Goal: Task Accomplishment & Management: Complete application form

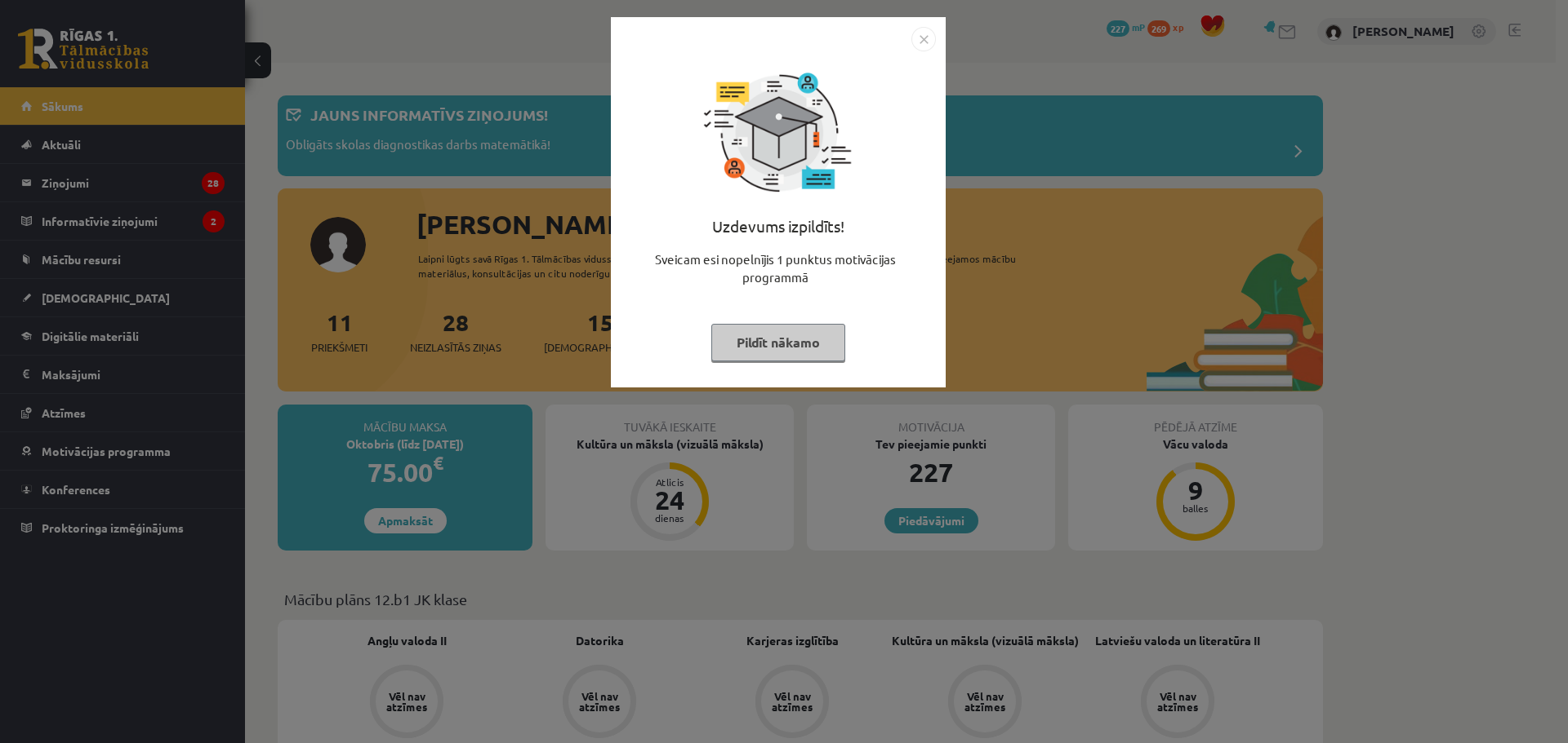
click at [919, 37] on img "Close" at bounding box center [923, 39] width 24 height 24
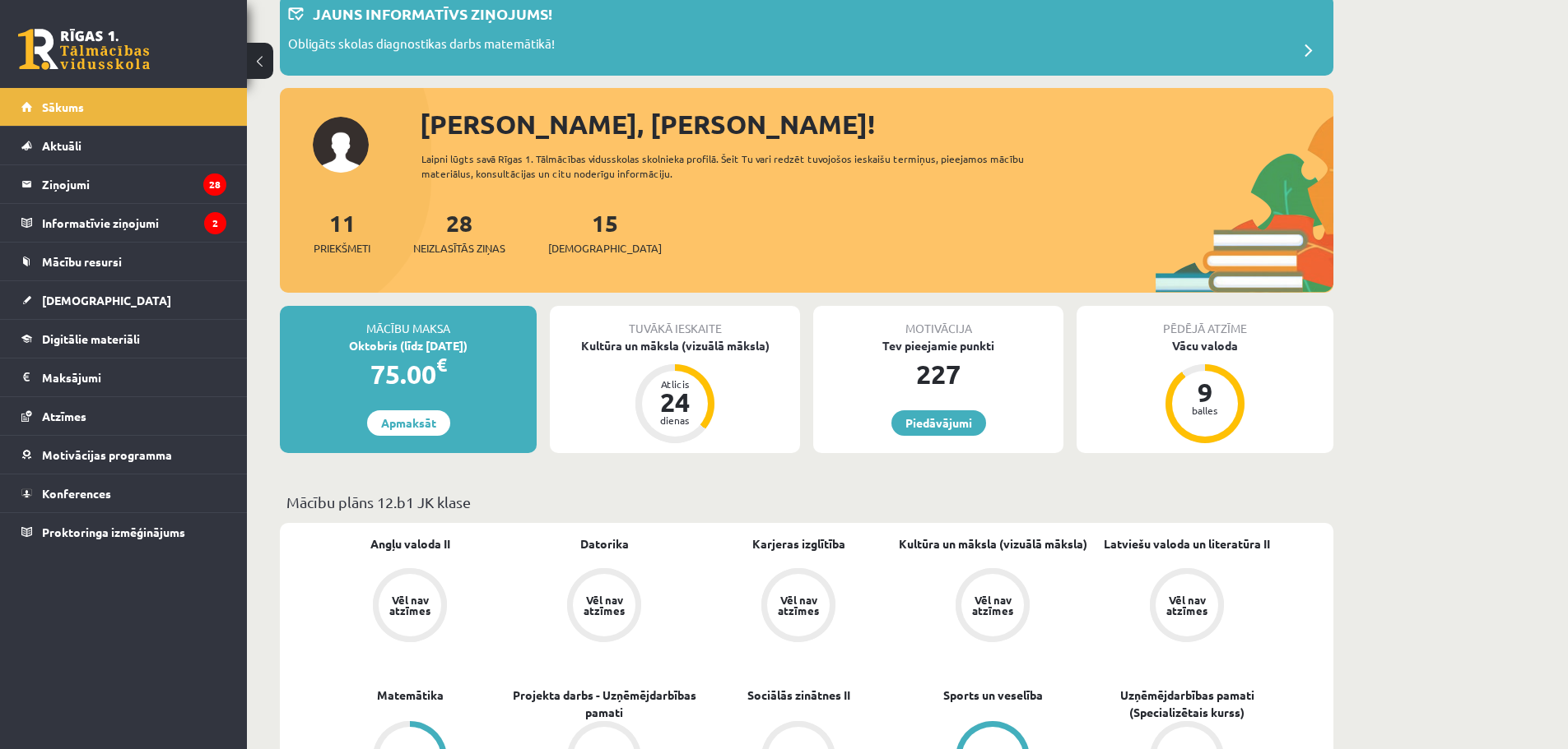
scroll to position [109, 0]
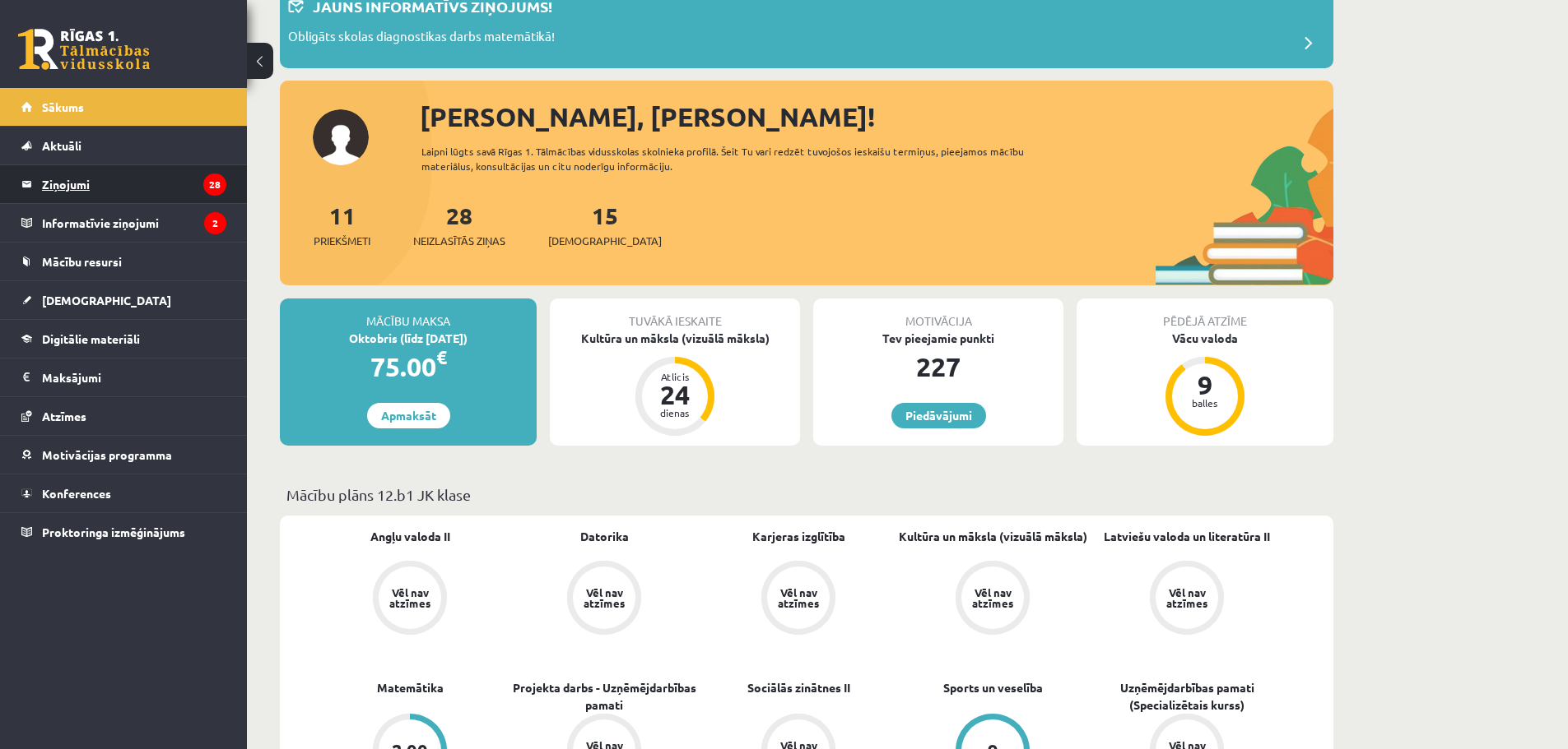
click at [116, 193] on legend "Ziņojumi 28" at bounding box center [134, 185] width 184 height 38
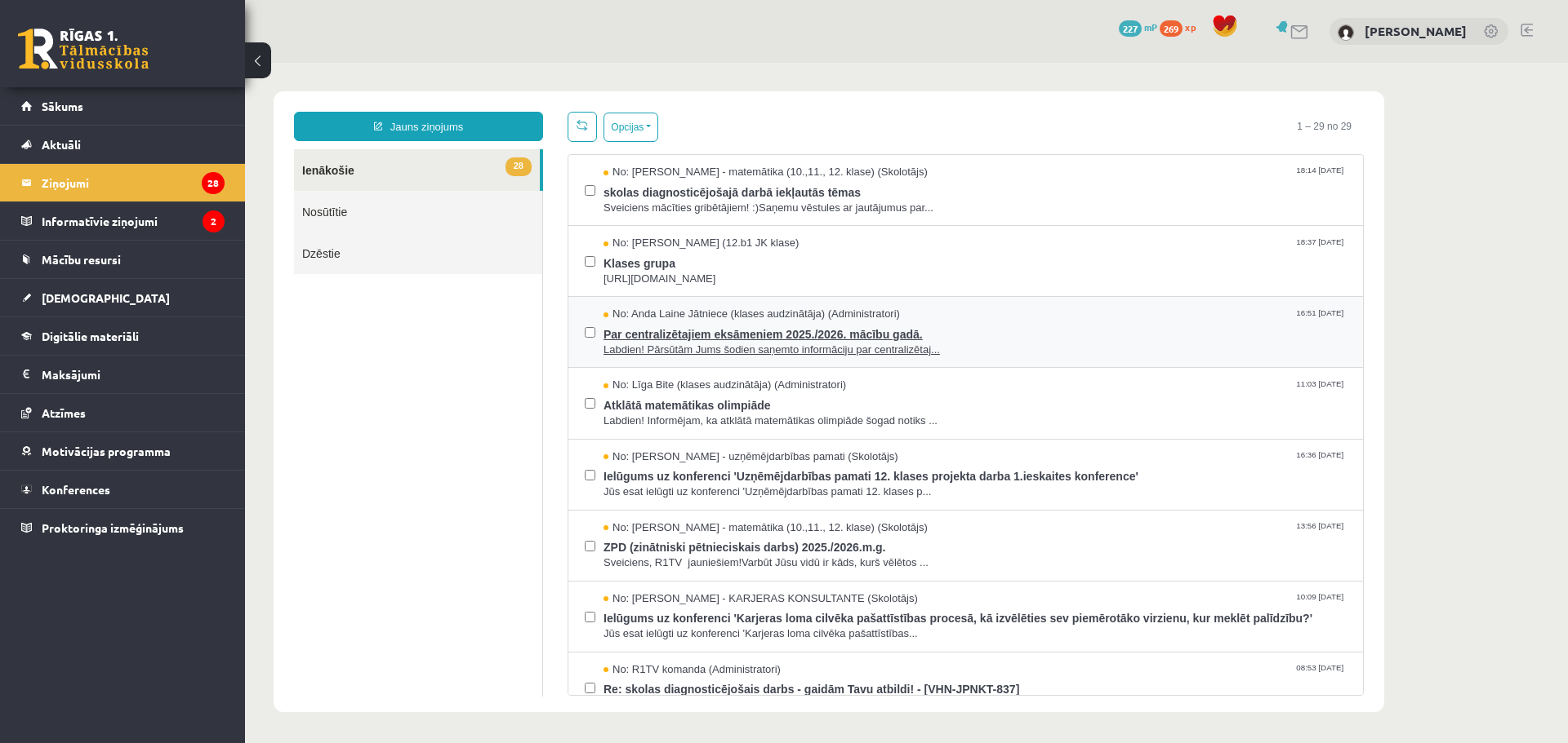
click at [873, 354] on span "Labdien! Pārsūtām Jums šodien saņemto informāciju par centralizētaj..." at bounding box center [975, 350] width 743 height 15
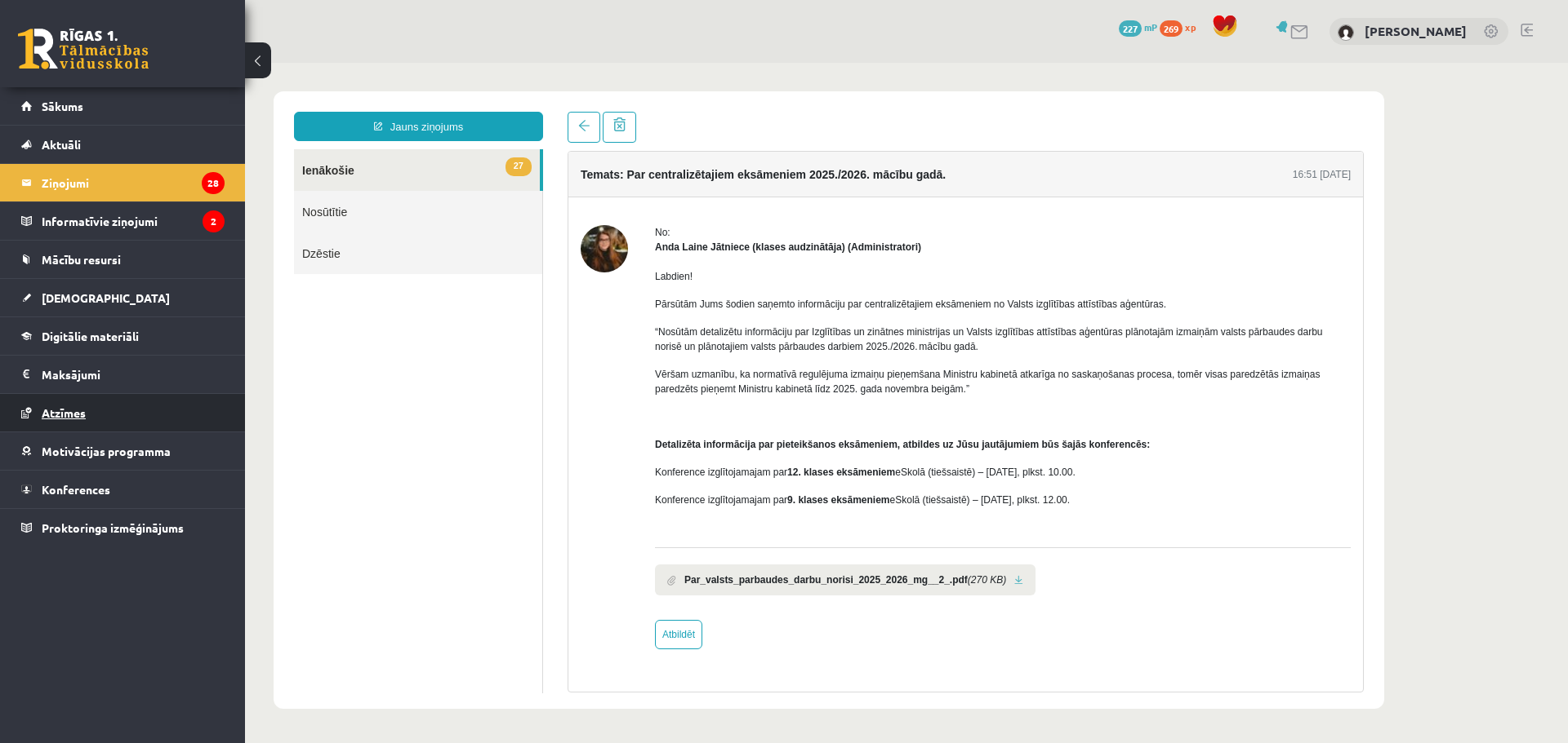
click at [71, 411] on span "Atzīmes" at bounding box center [63, 413] width 44 height 14
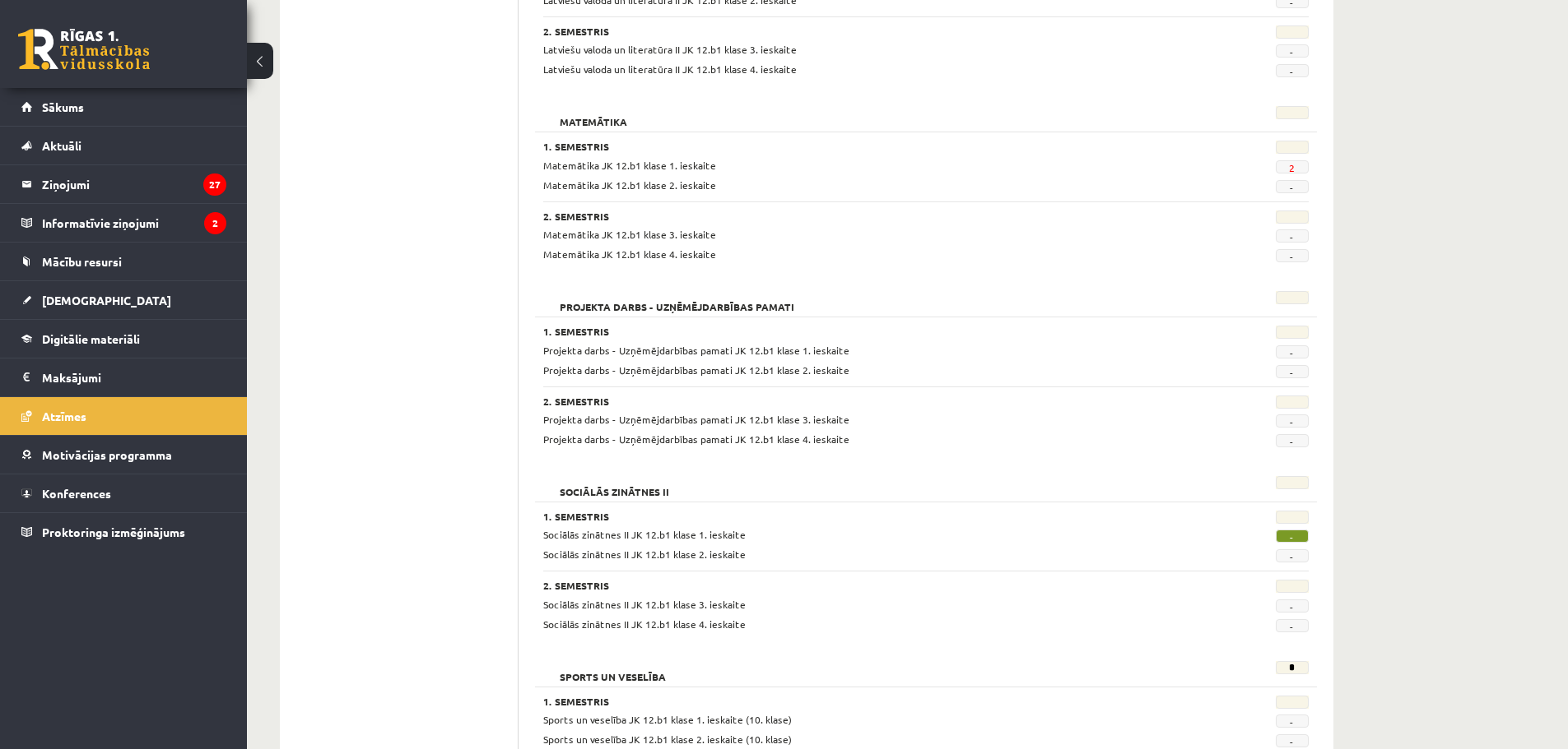
scroll to position [1227, 0]
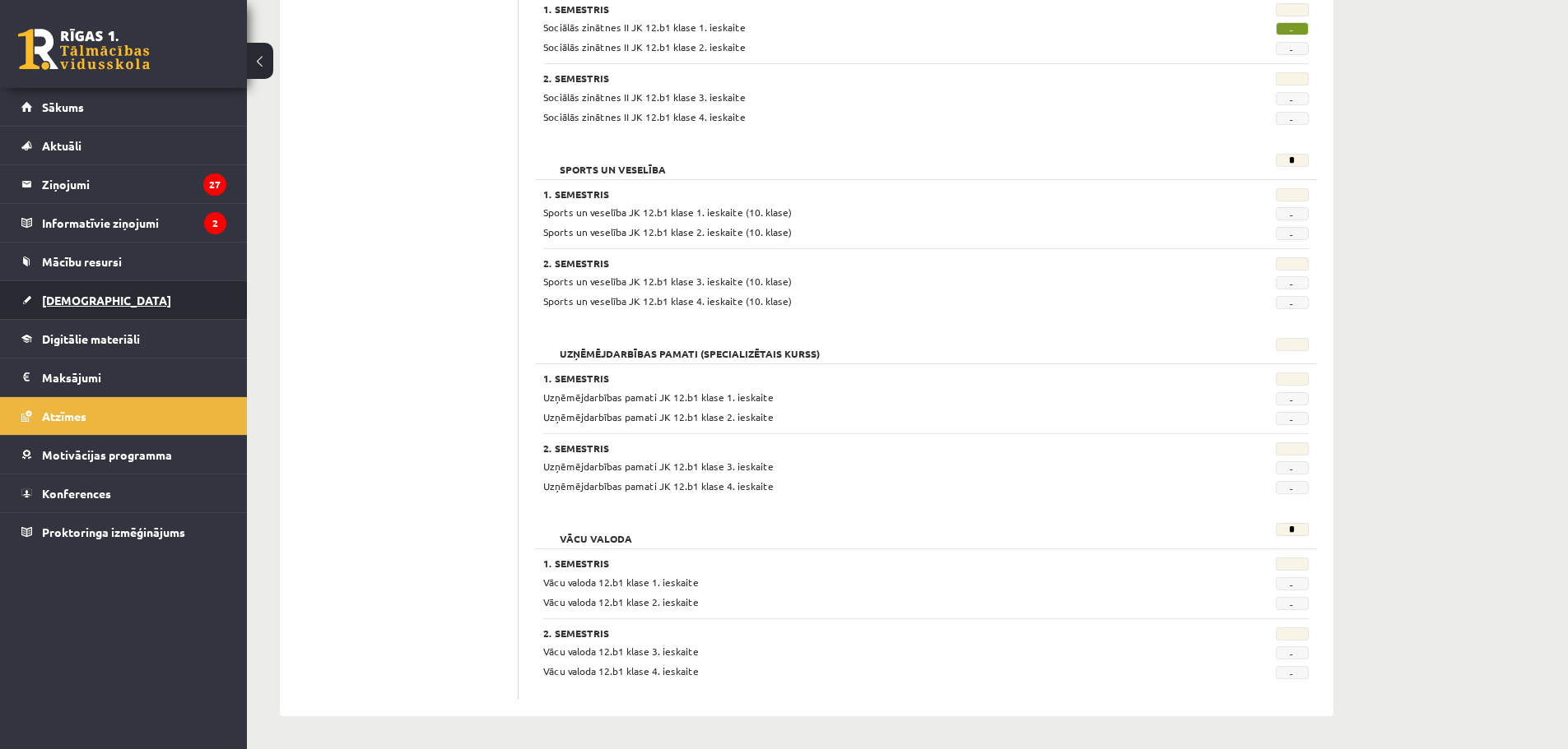
click at [76, 306] on span "[DEMOGRAPHIC_DATA]" at bounding box center [107, 300] width 129 height 15
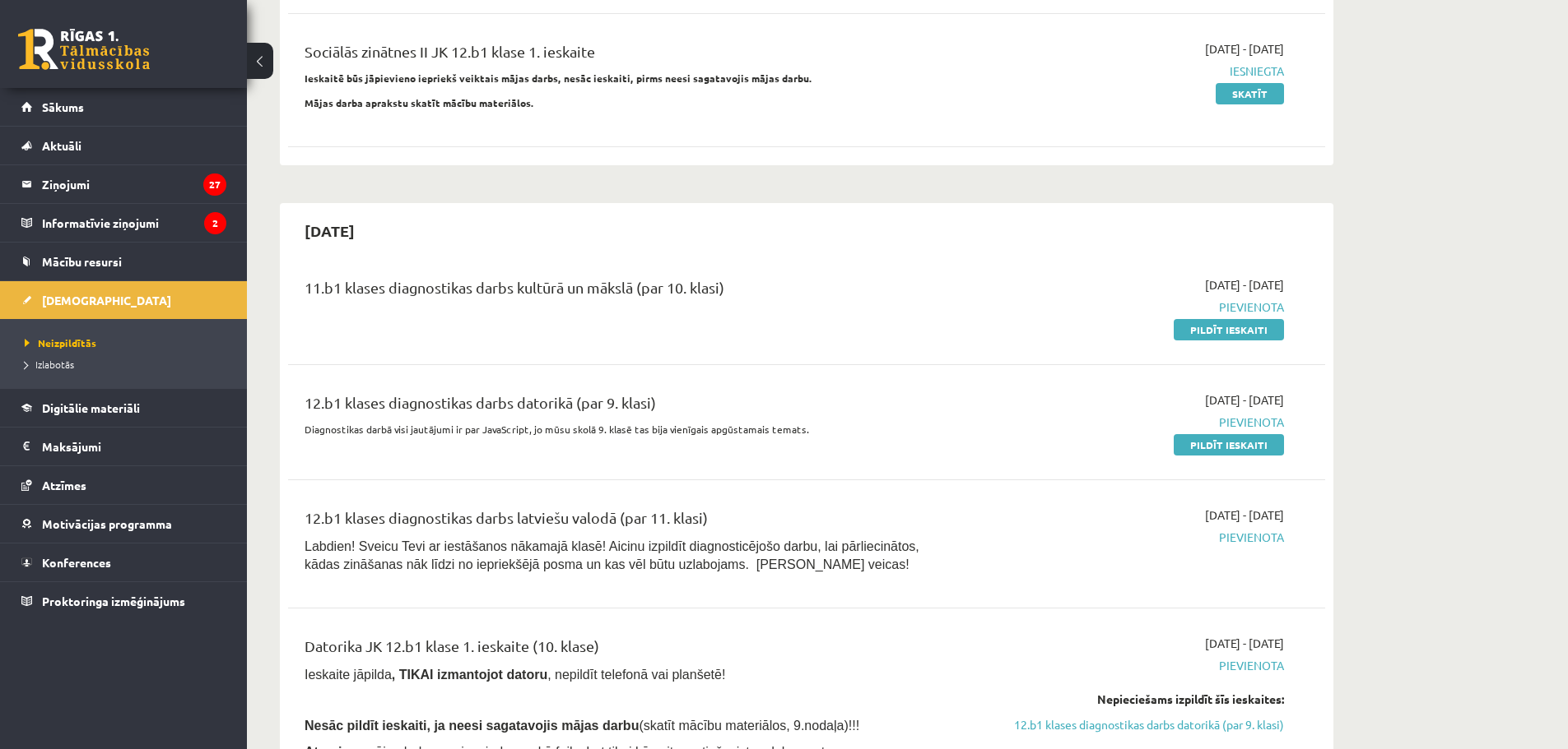
scroll to position [439, 0]
click at [1245, 326] on link "Pildīt ieskaiti" at bounding box center [1228, 328] width 110 height 22
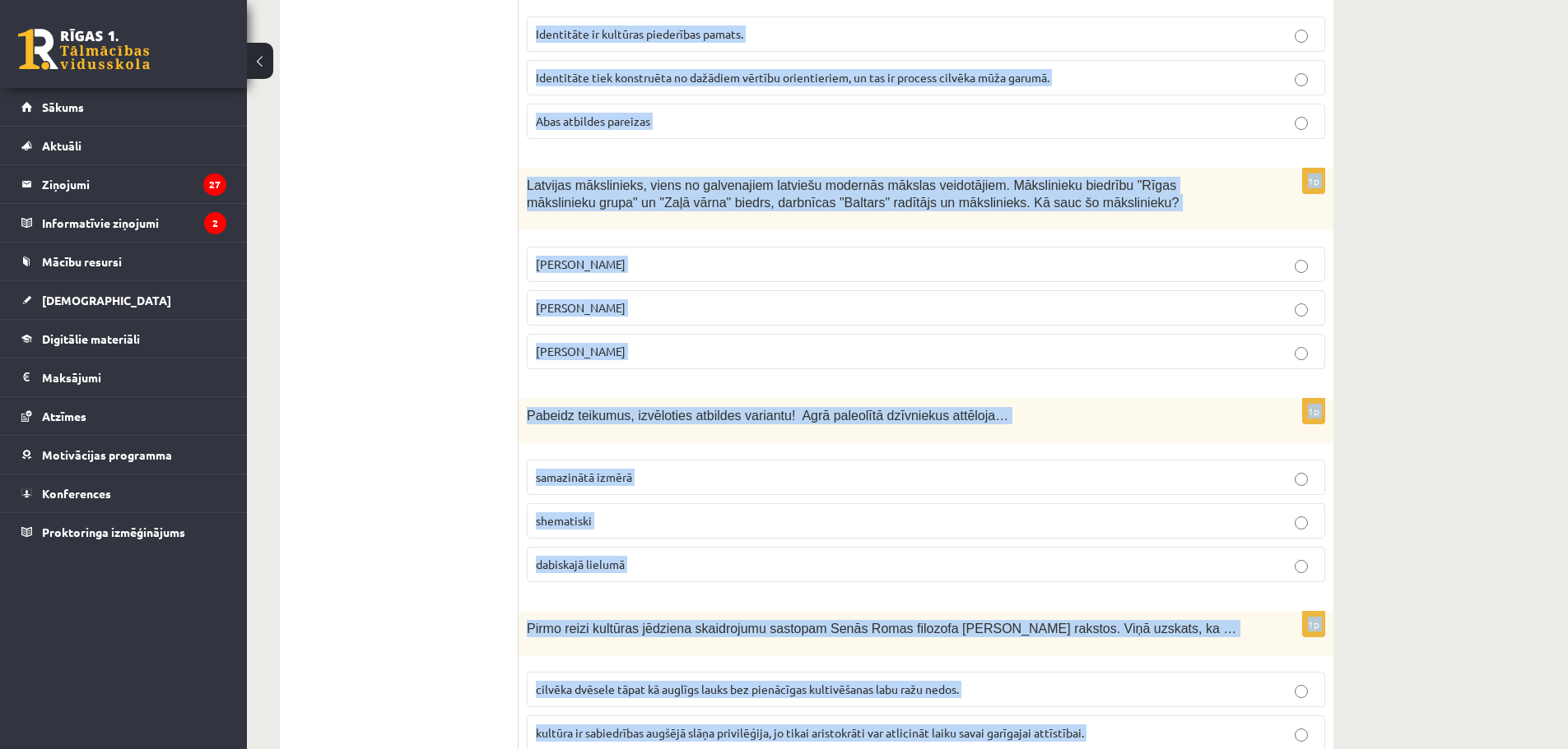
scroll to position [6465, 0]
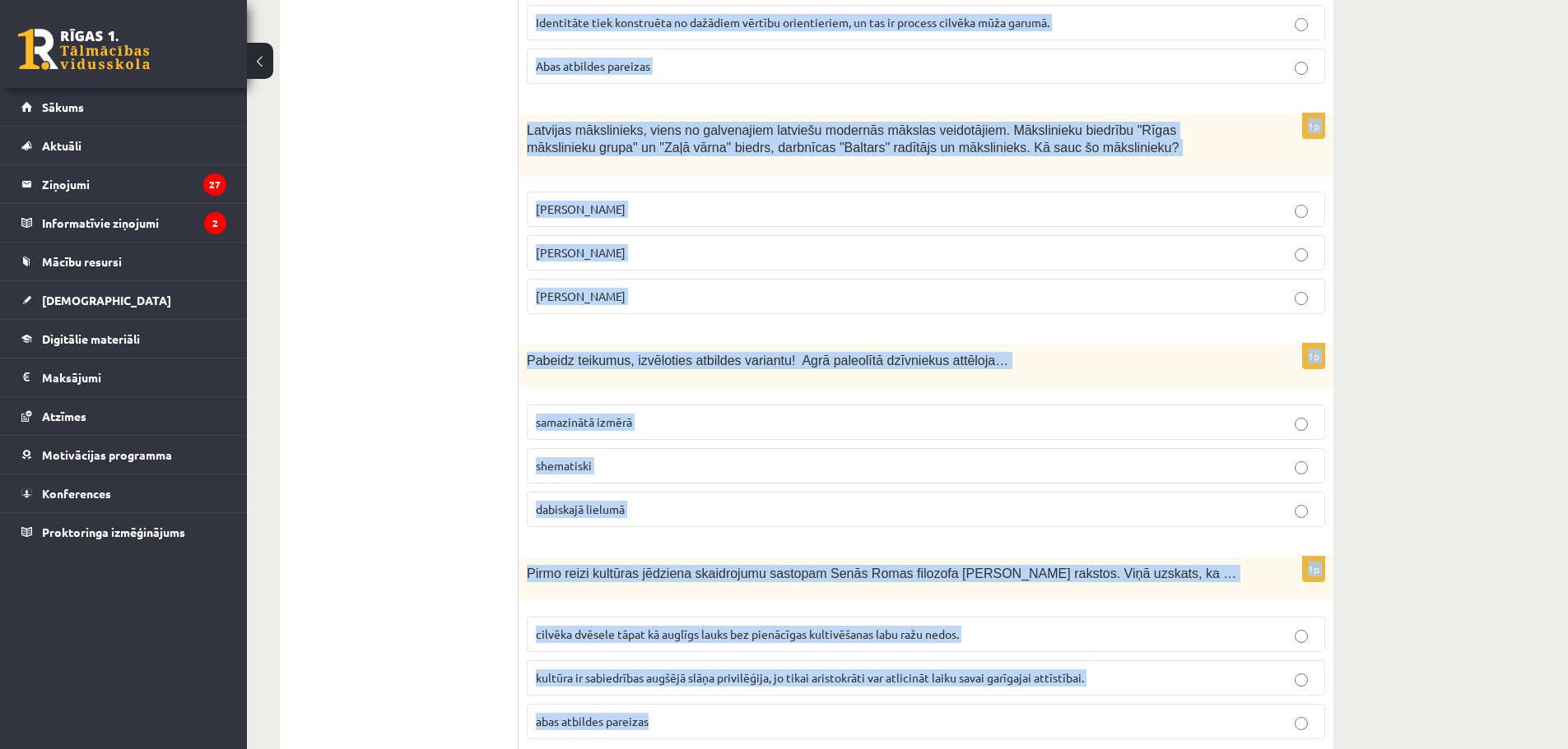
drag, startPoint x: 526, startPoint y: 322, endPoint x: 1151, endPoint y: 698, distance: 729.4
copy form "Izvēlies atbildes variantu! Senie domātāji uzskatīja, ka radošums ir…. pārmanto…"
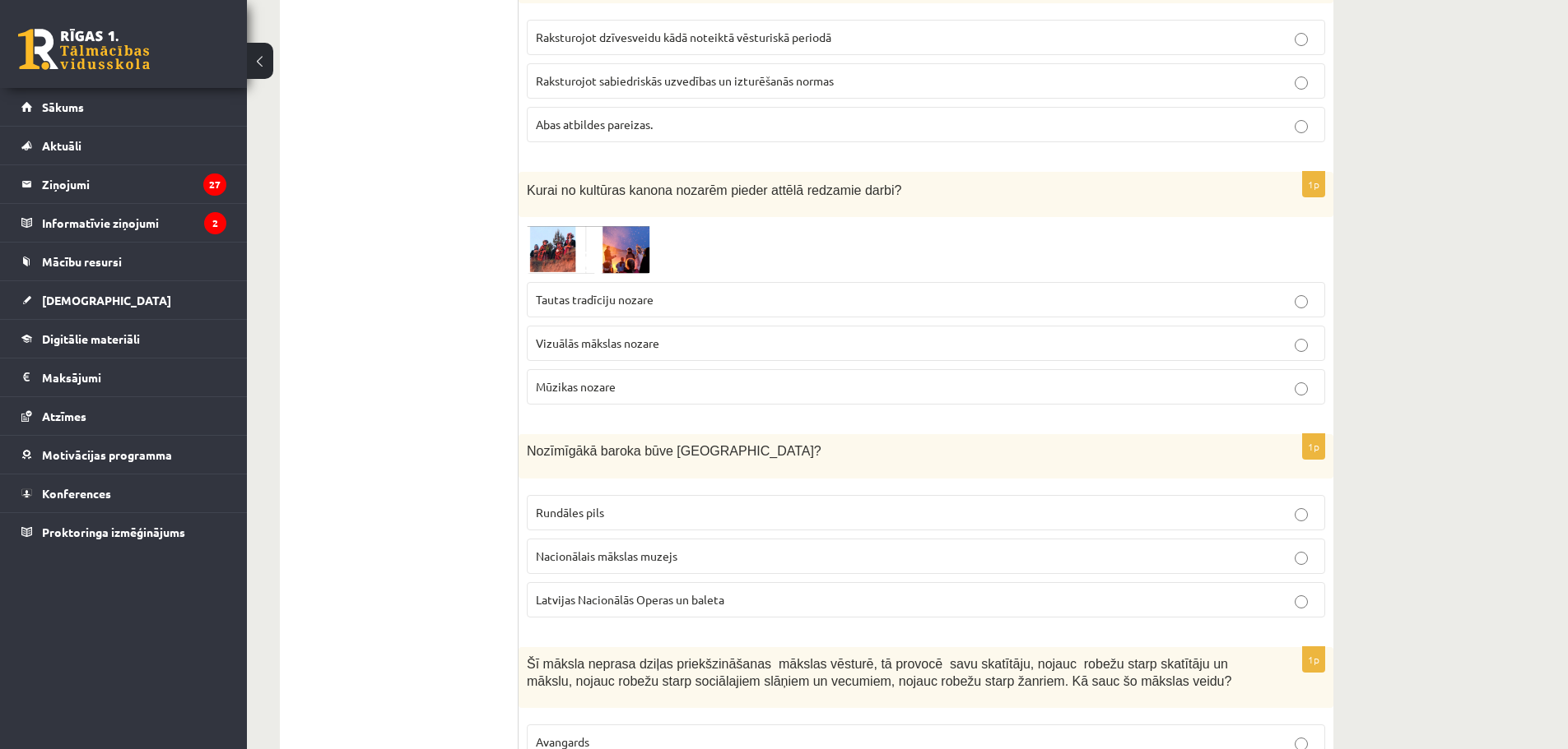
scroll to position [0, 0]
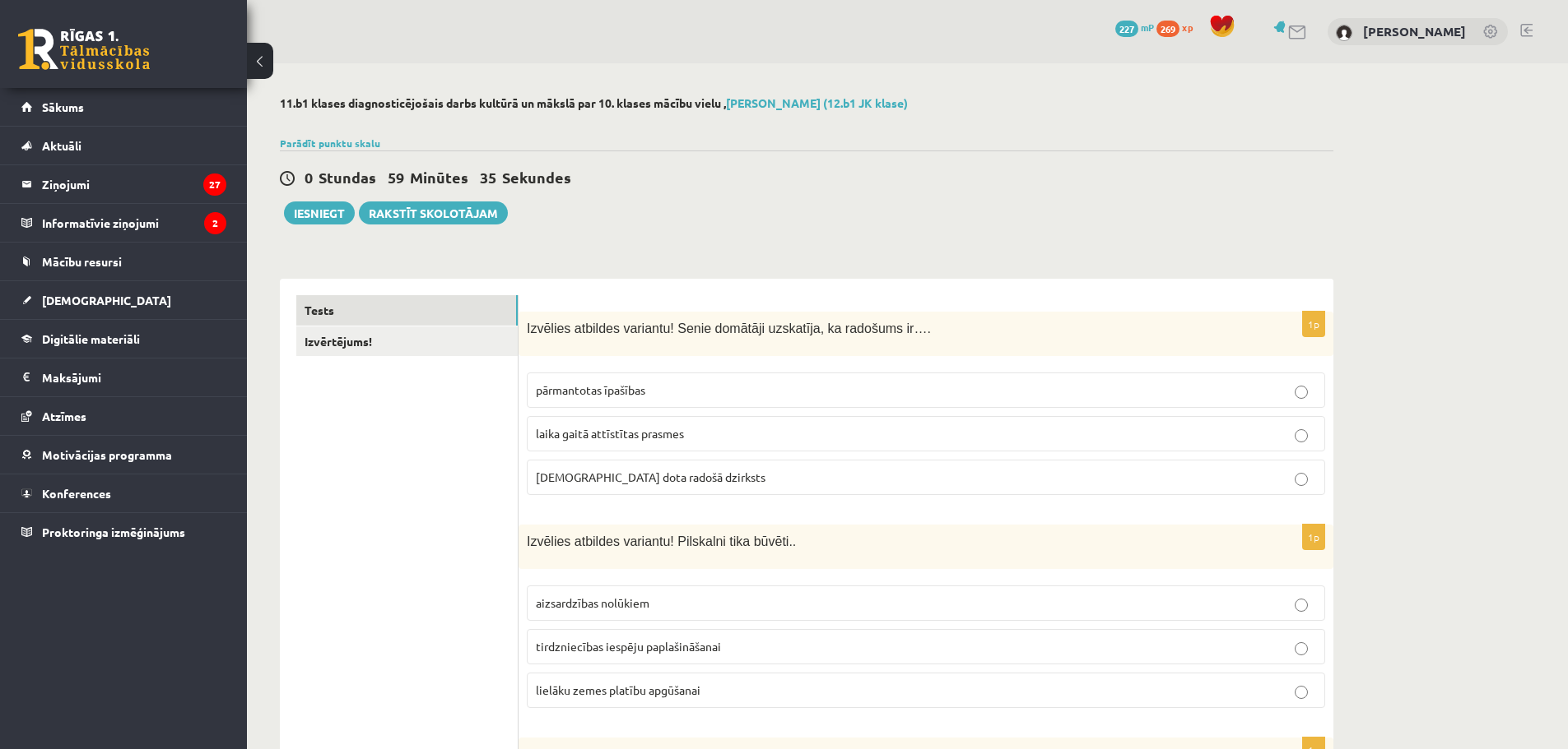
click at [617, 477] on span "dieva dota radošā dzirksts" at bounding box center [650, 477] width 229 height 15
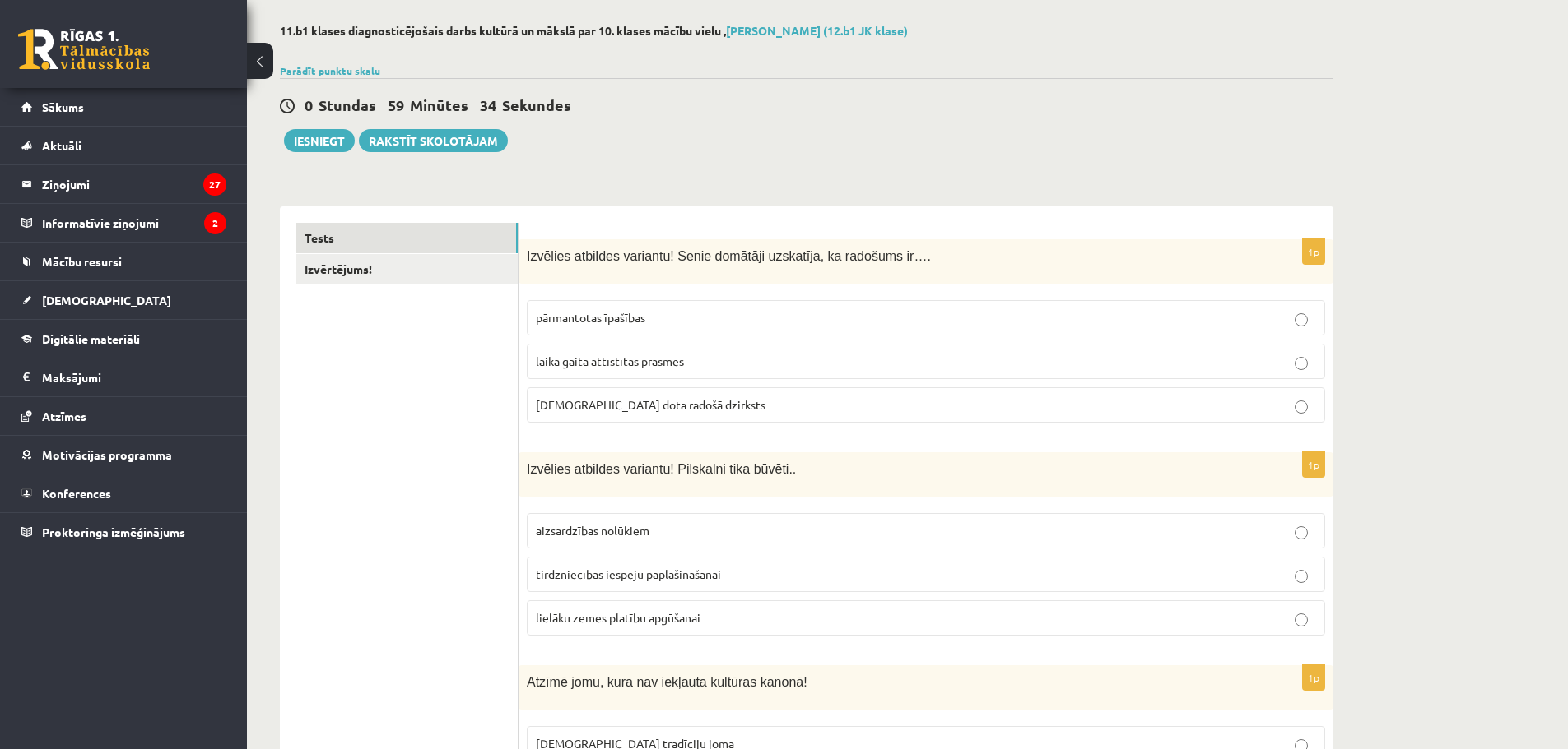
scroll to position [109, 0]
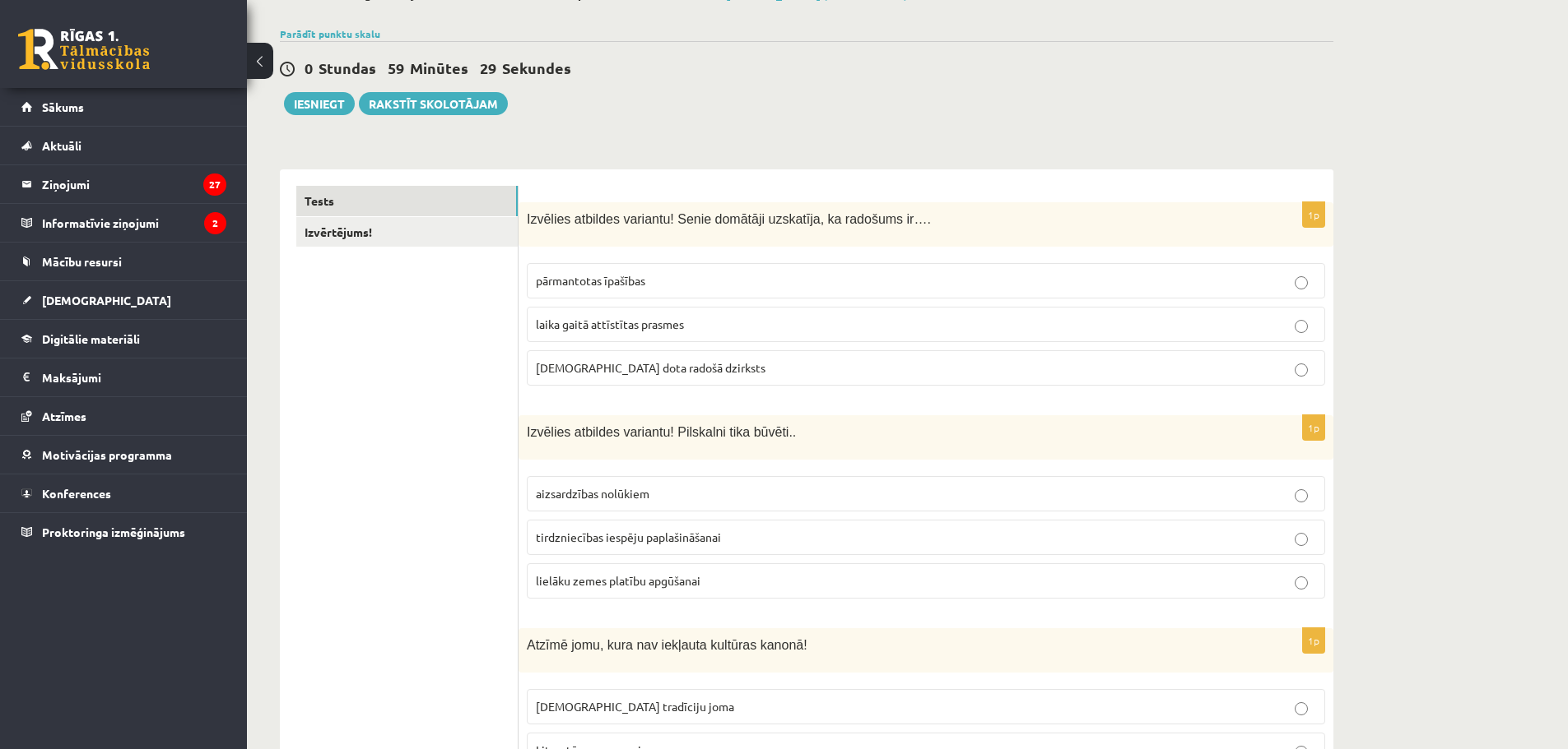
click at [596, 504] on label "aizsardzības nolūkiem" at bounding box center [926, 493] width 799 height 35
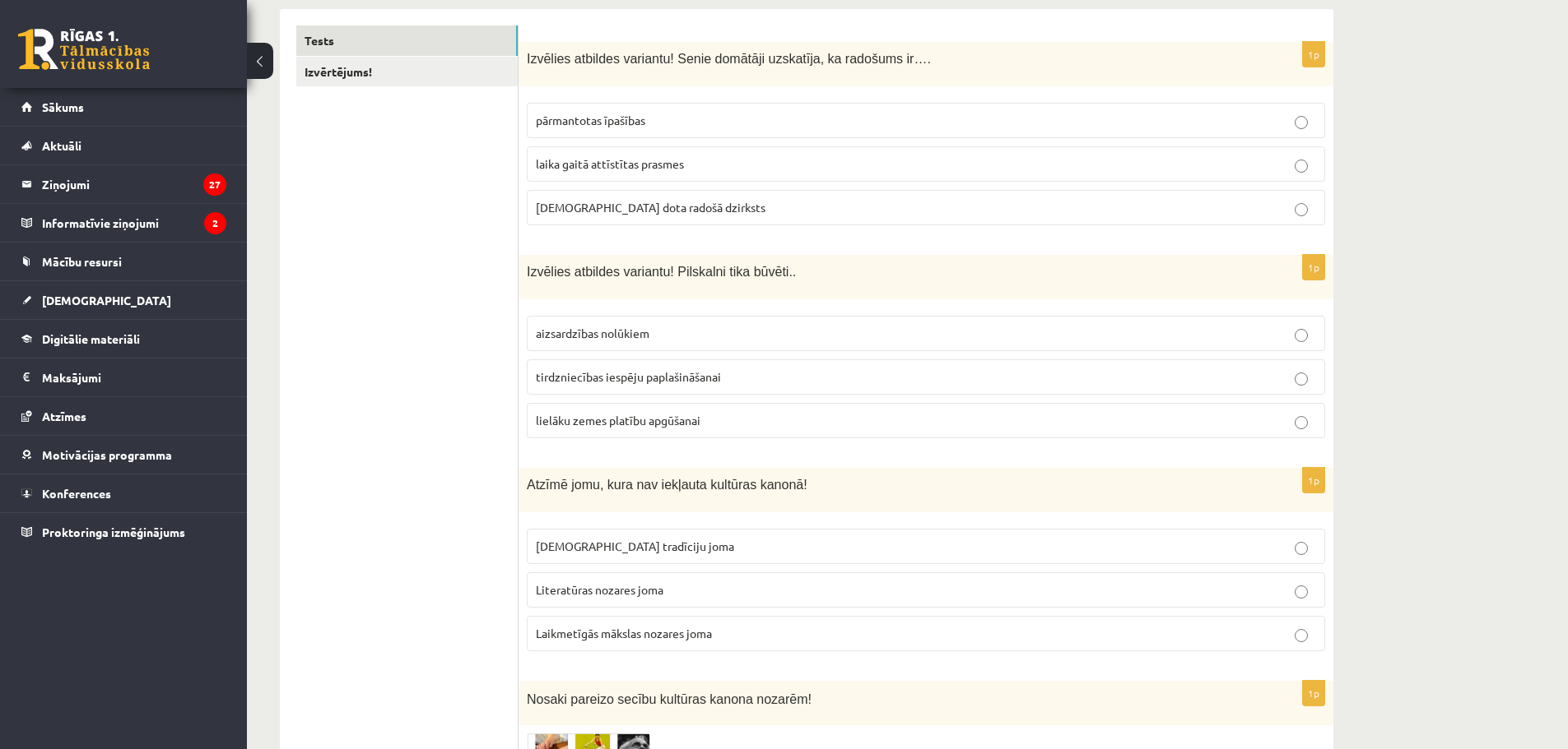
scroll to position [274, 0]
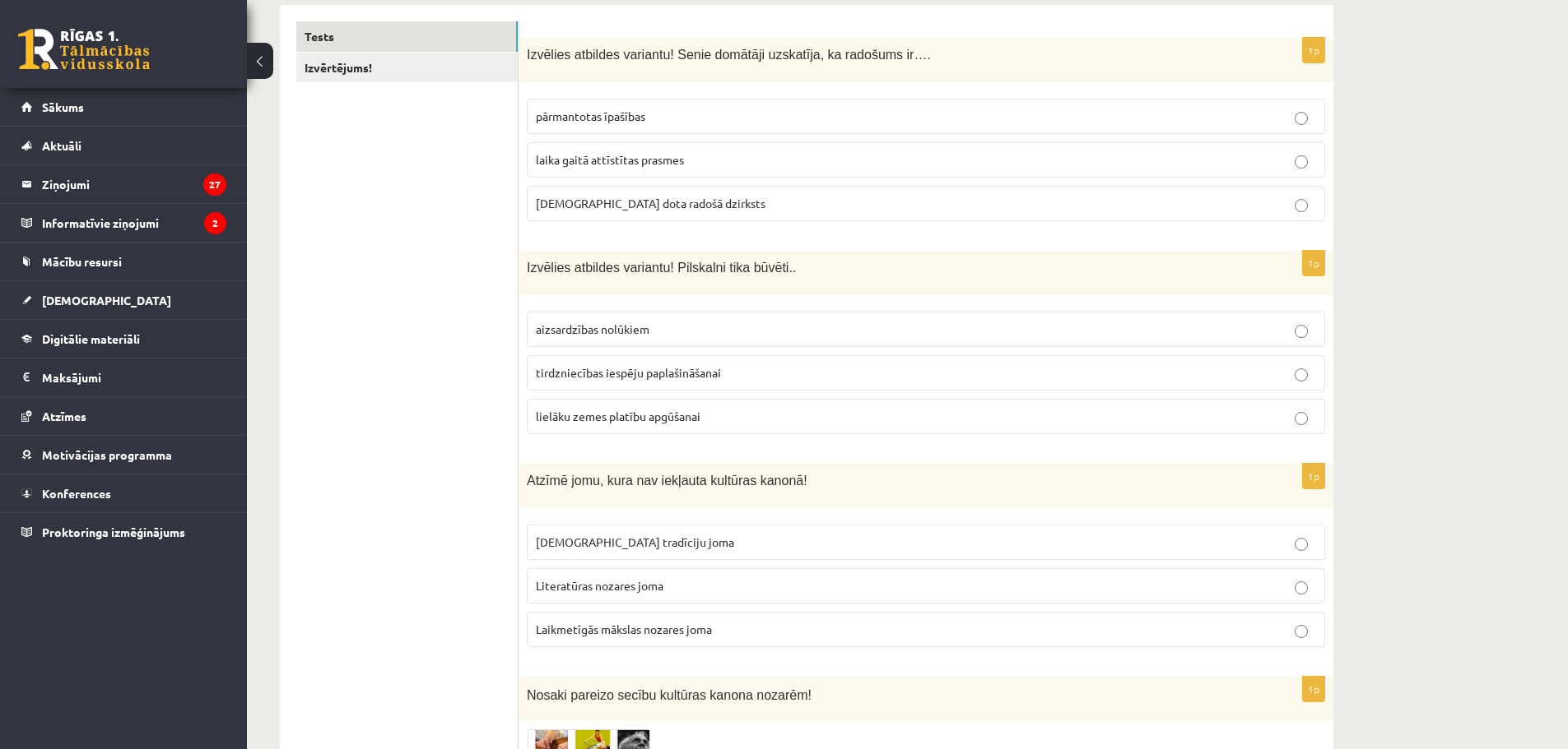
click at [609, 638] on p "Laikmetīgās mākslas nozares joma" at bounding box center [925, 629] width 780 height 17
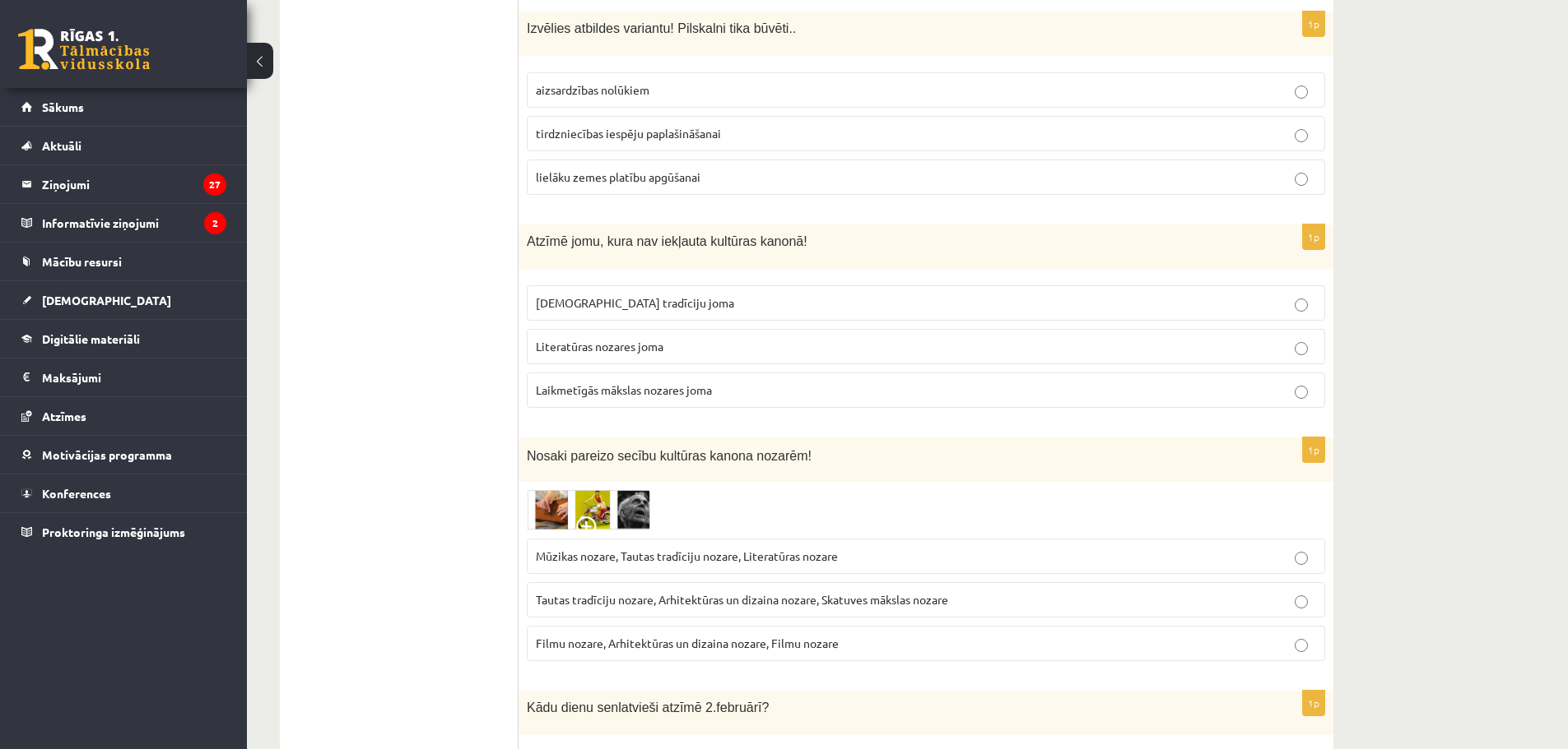
scroll to position [576, 0]
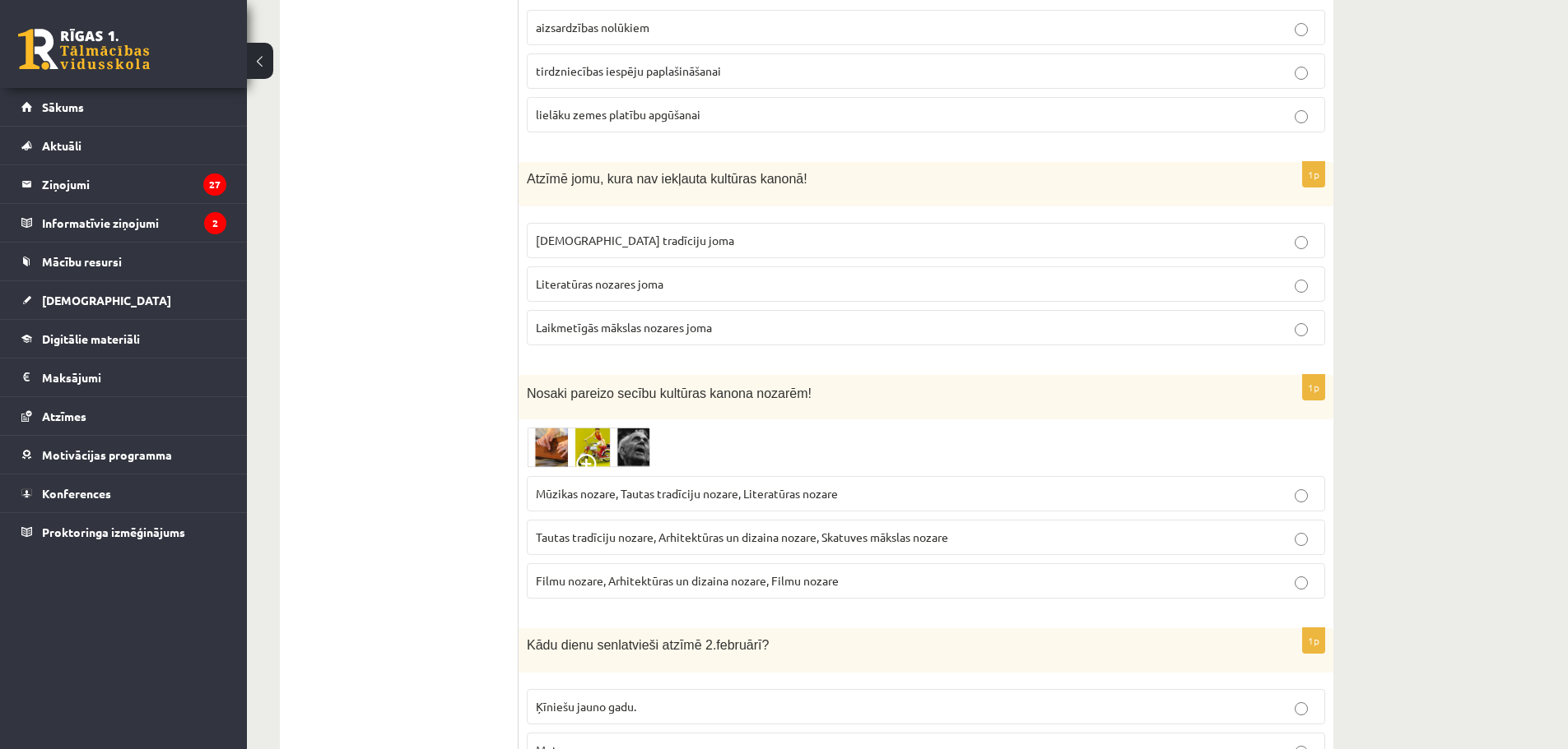
click at [611, 539] on span "Tautas tradīciju nozare, Arhitektūras un dizaina nozare, Skatuves mākslas nozare" at bounding box center [741, 537] width 412 height 15
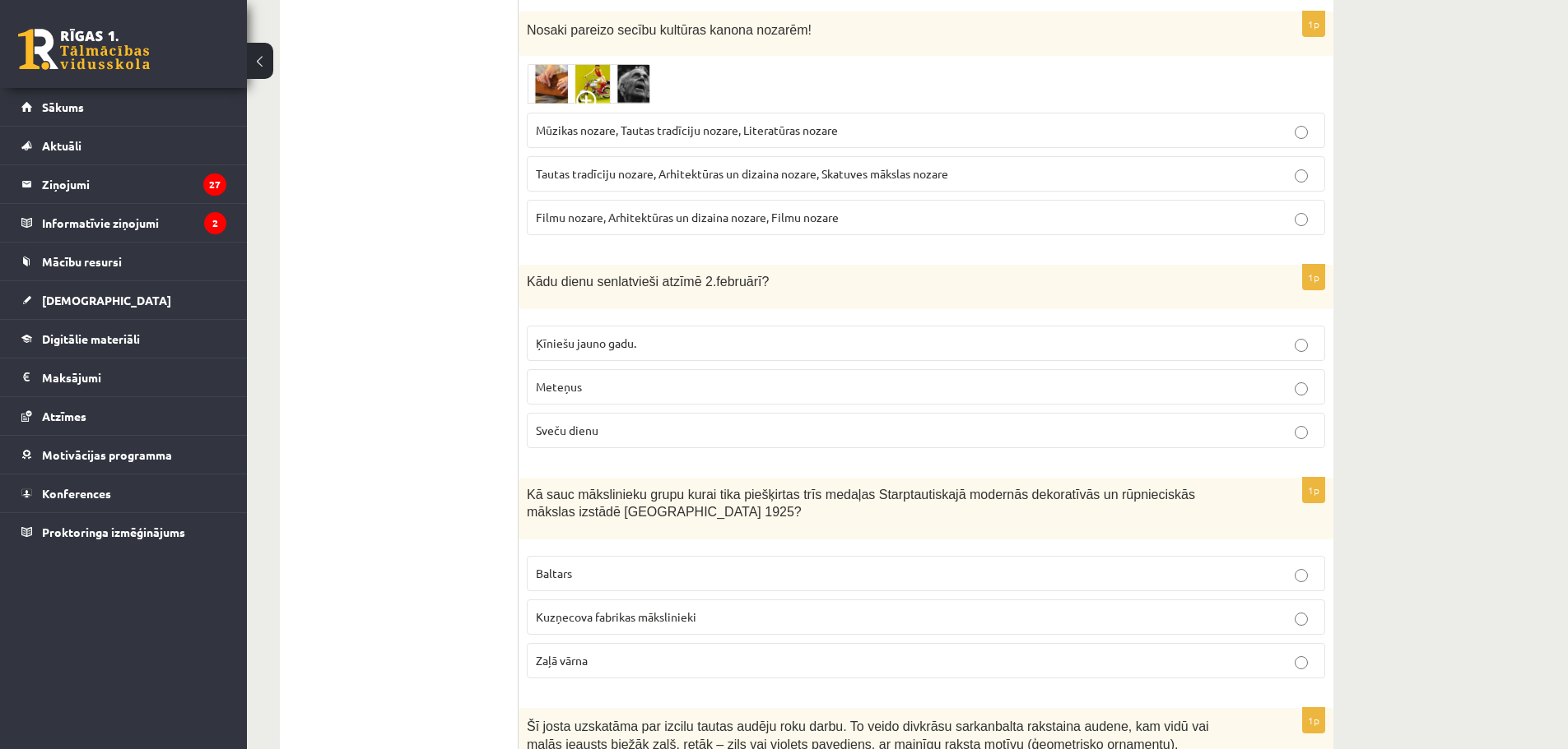
scroll to position [987, 0]
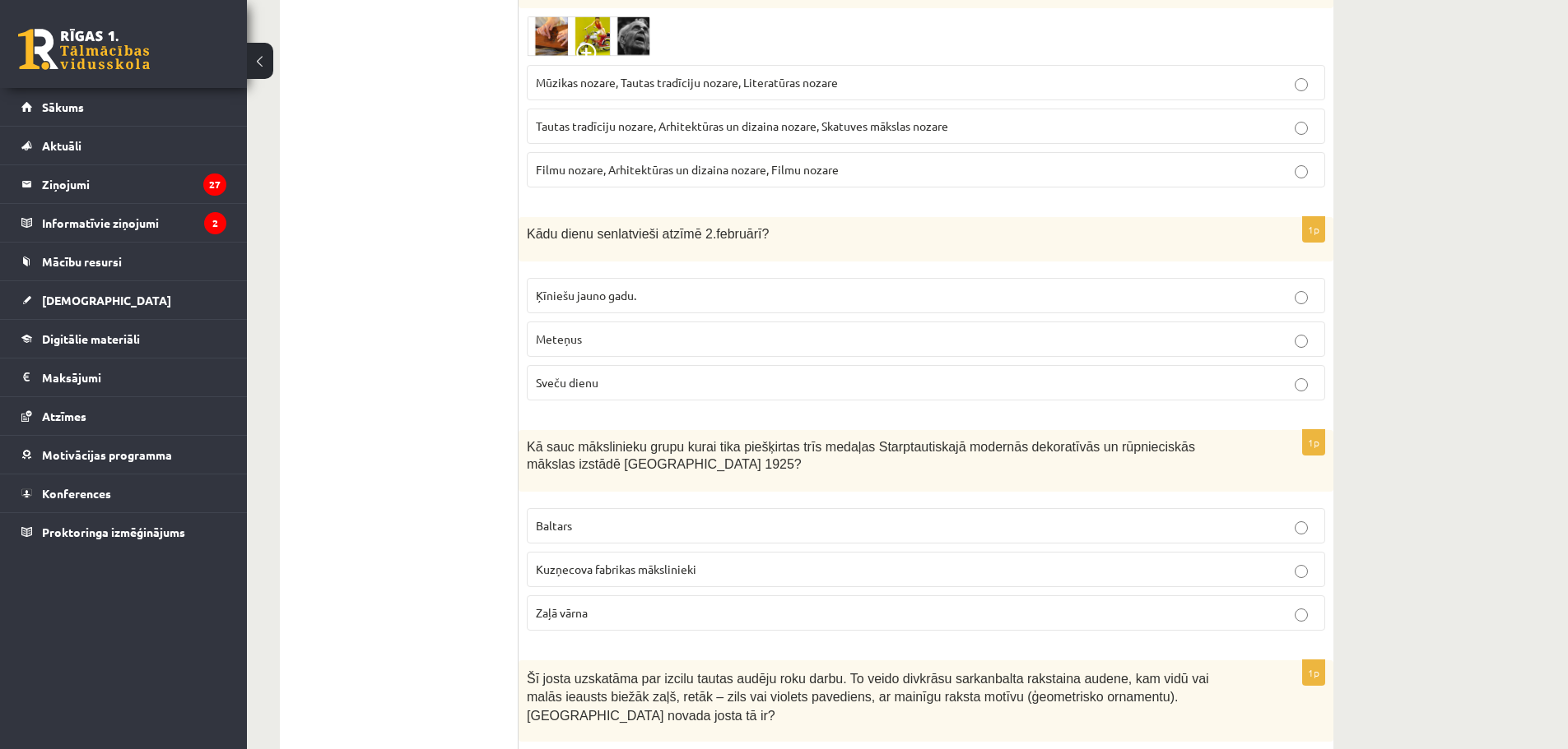
click at [596, 382] on span "Sveču dienu" at bounding box center [566, 382] width 63 height 15
click at [614, 523] on p "Baltars" at bounding box center [925, 526] width 780 height 17
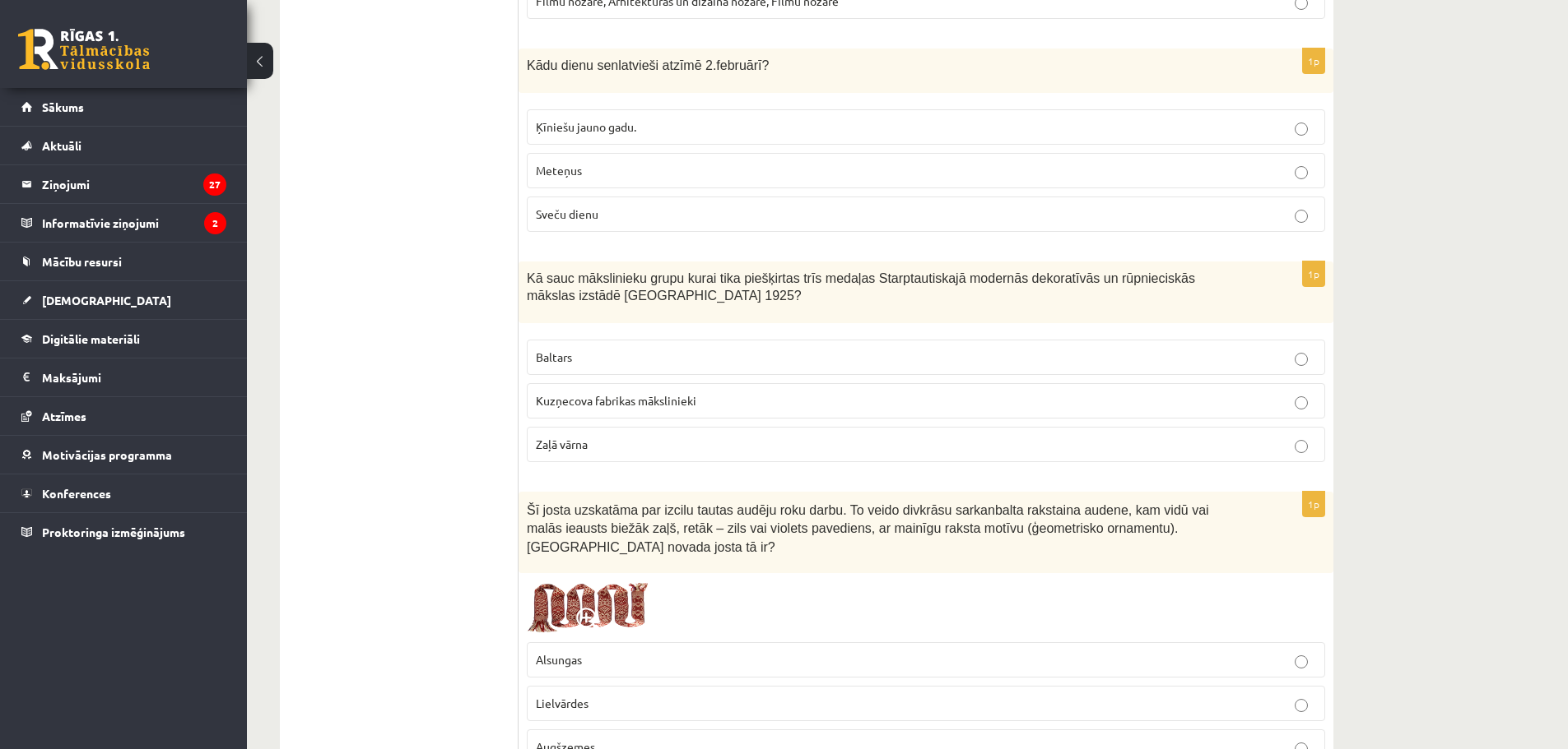
scroll to position [1179, 0]
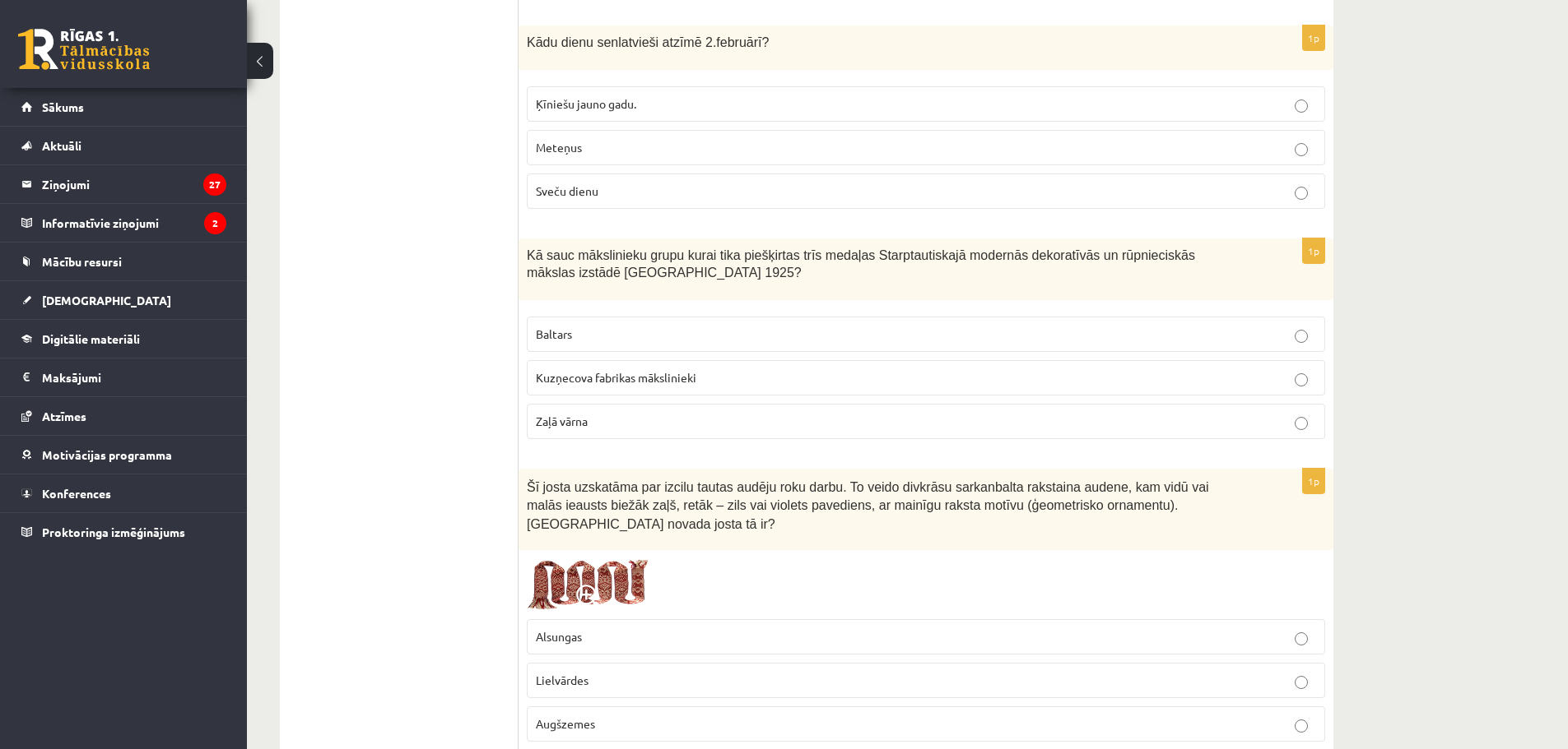
click at [584, 673] on span "Lielvārdes" at bounding box center [562, 680] width 53 height 15
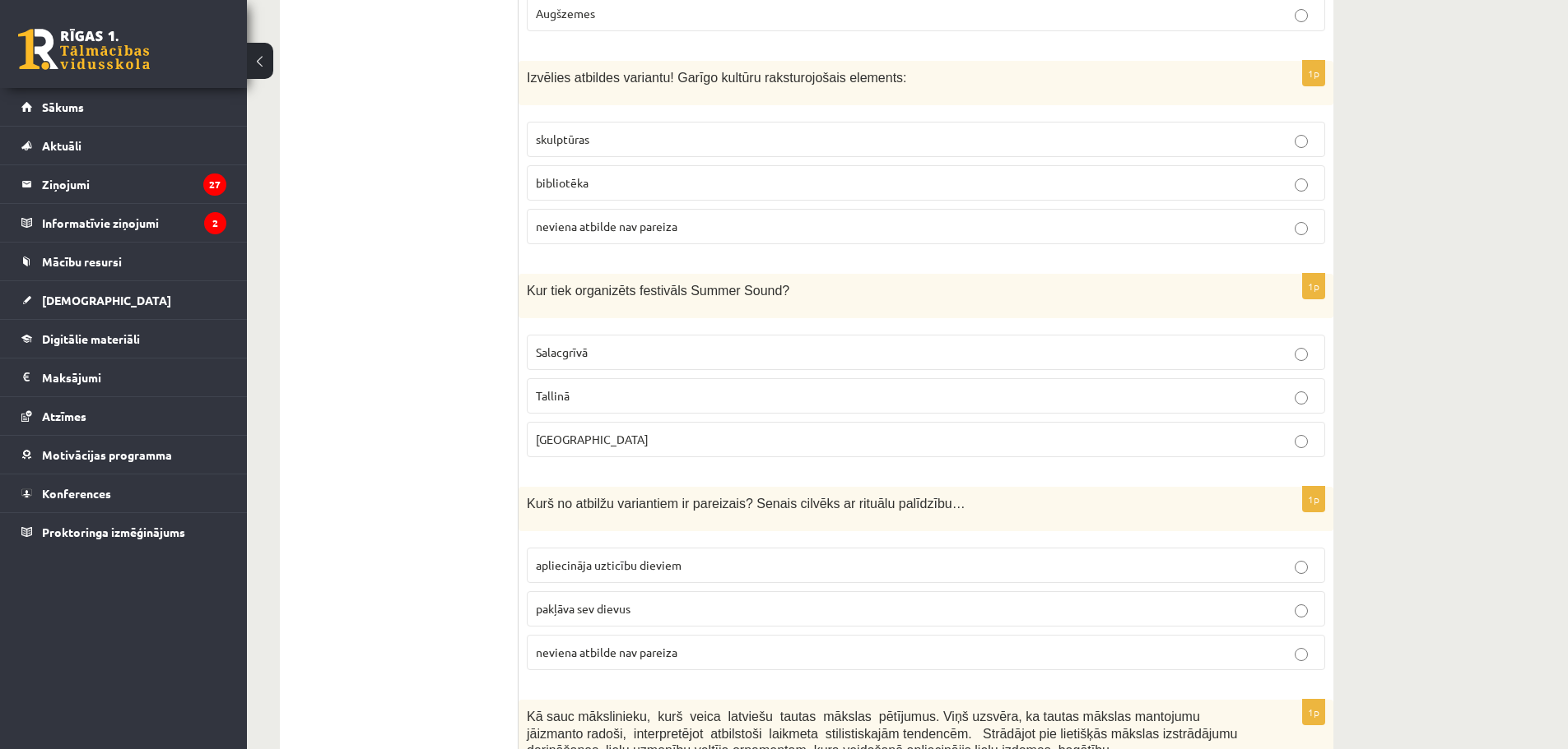
scroll to position [1892, 0]
click at [585, 173] on span "bibliotēka" at bounding box center [562, 180] width 53 height 15
click at [591, 429] on p "Liepājā" at bounding box center [925, 437] width 780 height 17
click at [588, 555] on span "apliecināja uzticību dieviem" at bounding box center [608, 562] width 146 height 15
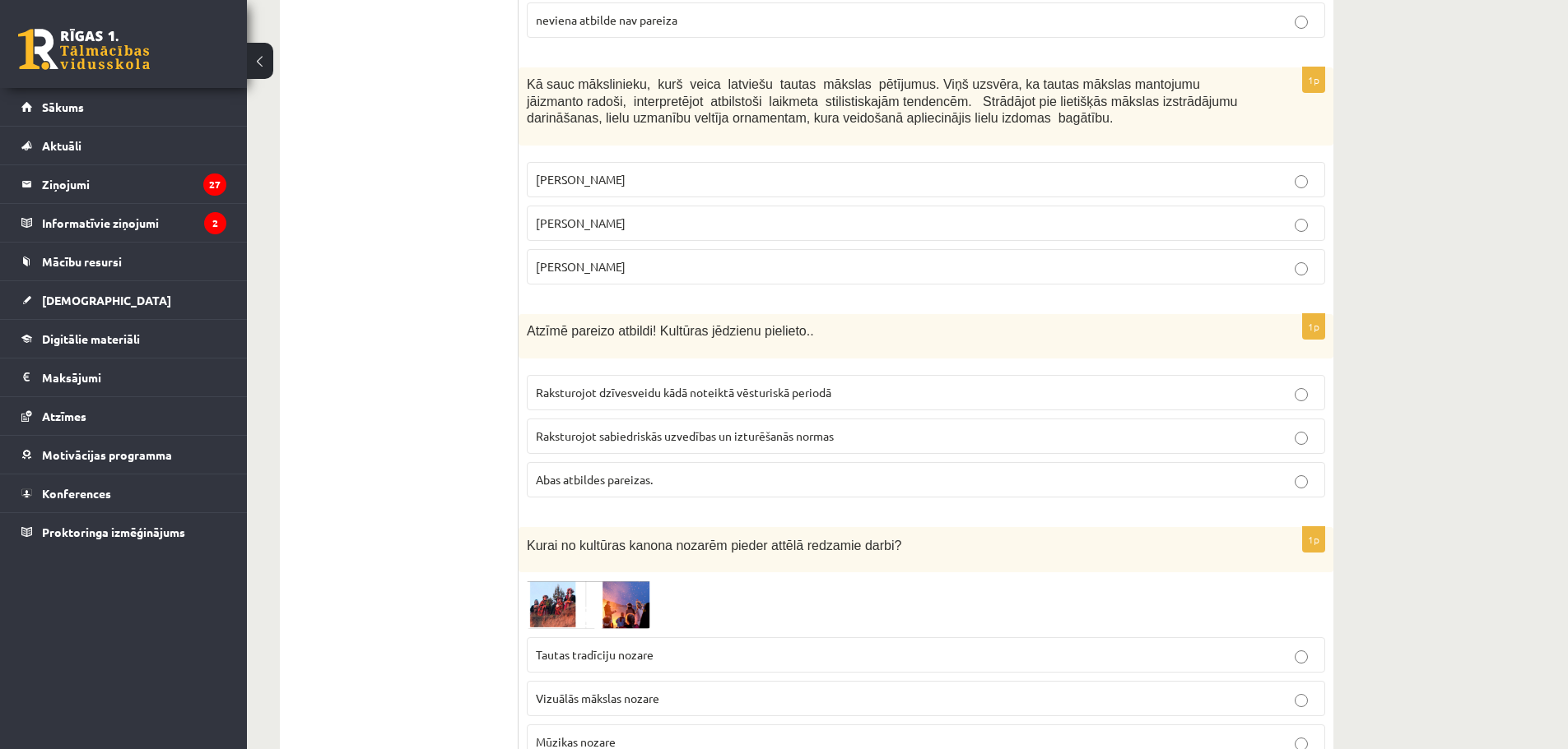
scroll to position [2523, 0]
click at [584, 215] on span "Jūlijs Madernieks" at bounding box center [580, 222] width 90 height 15
click at [582, 471] on span "Abas atbildes pareizas." at bounding box center [594, 479] width 117 height 15
click at [611, 690] on span "Vizuālās mākslas nozare" at bounding box center [597, 697] width 124 height 15
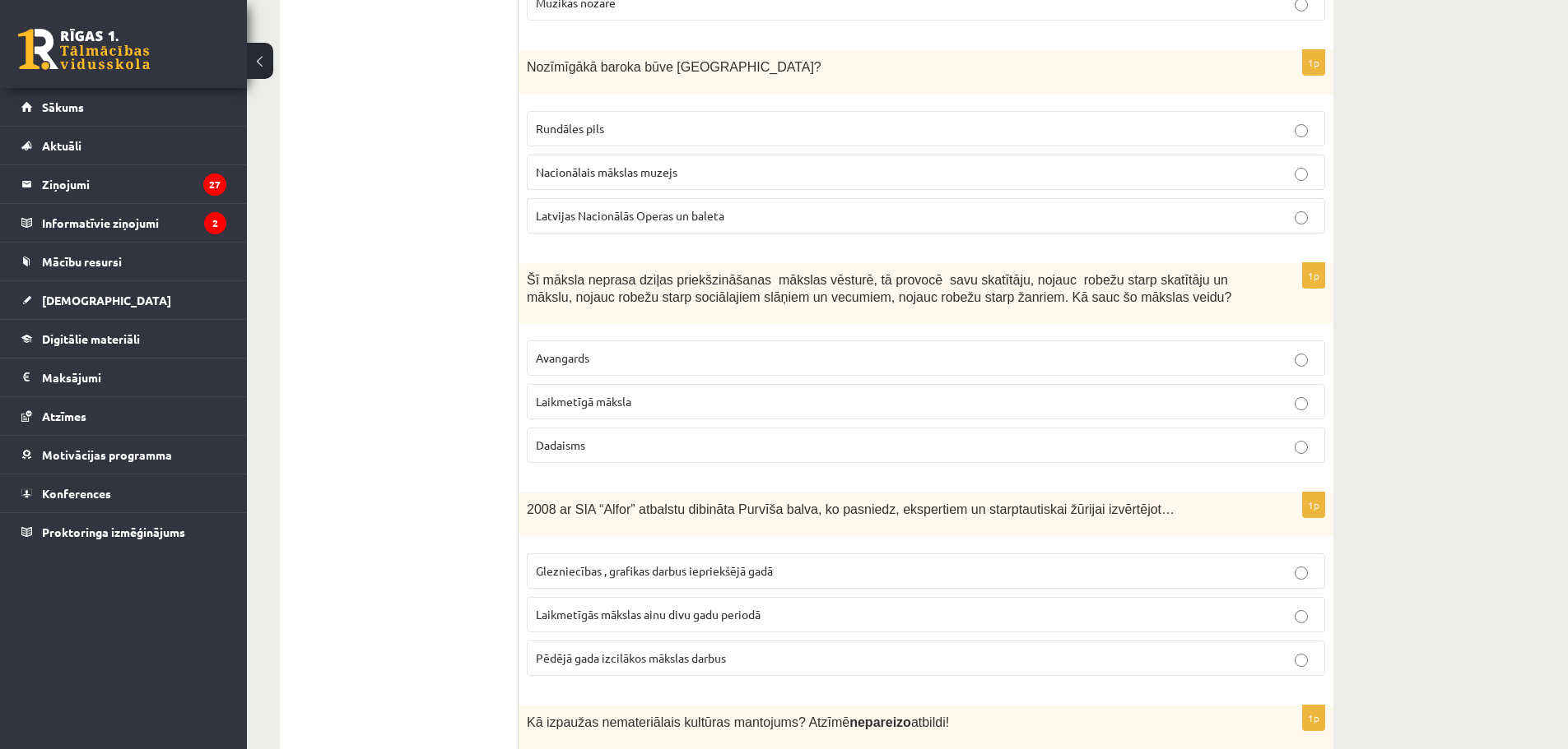
scroll to position [3264, 0]
click at [594, 119] on span "Rundāles pils" at bounding box center [569, 127] width 68 height 15
click at [613, 391] on label "Laikmetīgā māksla" at bounding box center [926, 400] width 799 height 35
click at [616, 612] on label "Laikmetīgās mākslas ainu divu gadu periodā" at bounding box center [926, 612] width 799 height 35
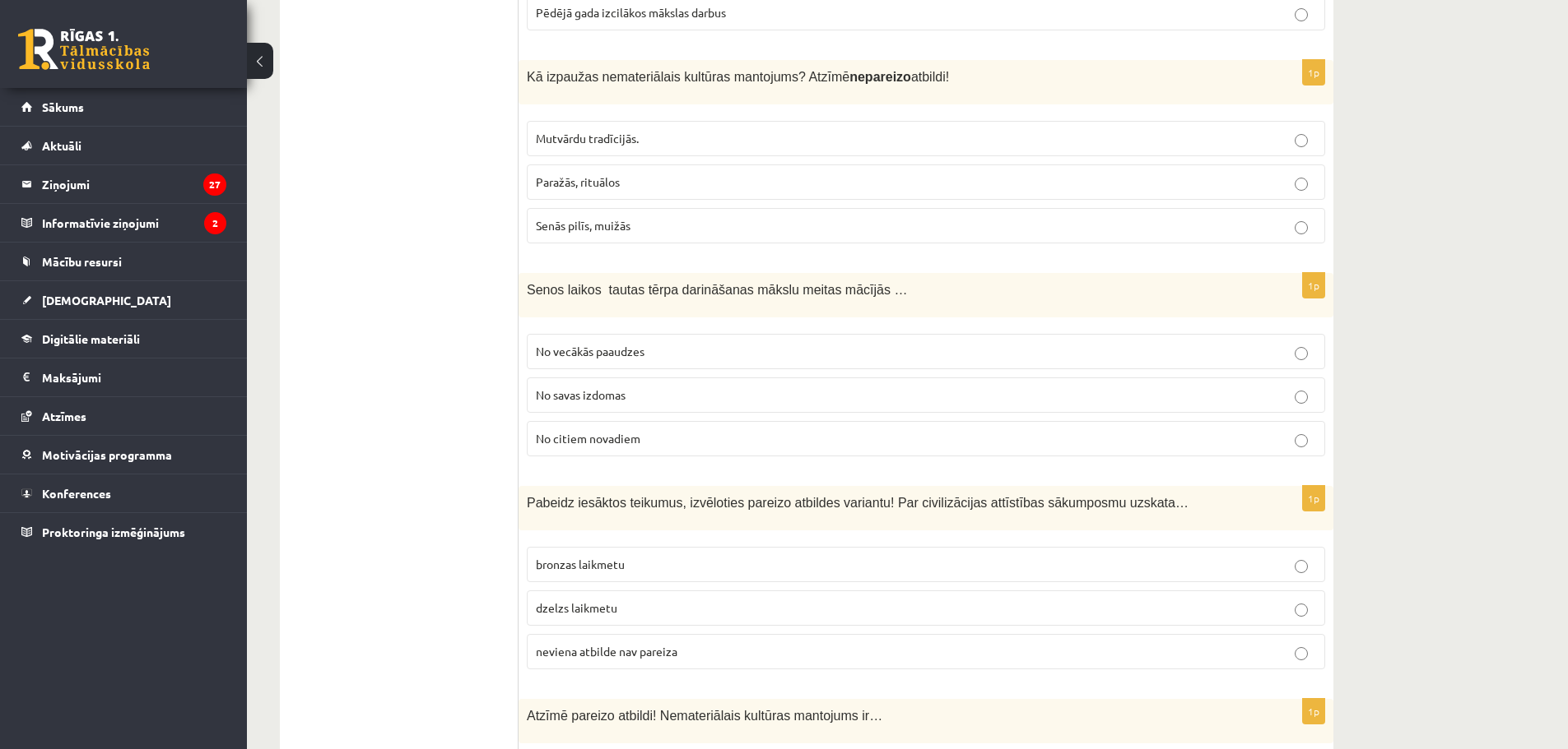
scroll to position [3922, 0]
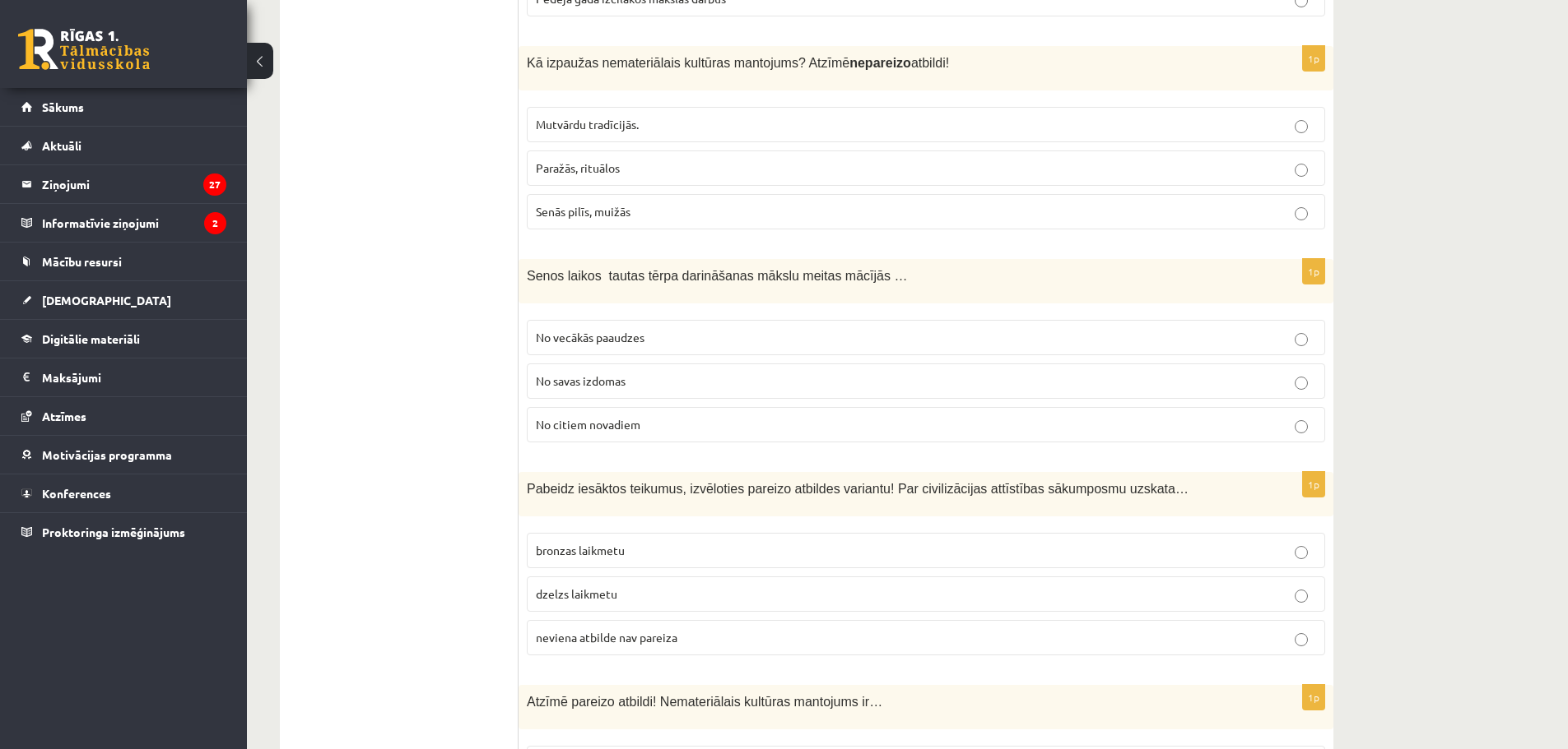
click at [575, 204] on span "Senās pilīs, muižās" at bounding box center [583, 211] width 95 height 15
click at [592, 335] on label "No vecākās paaudzes" at bounding box center [926, 338] width 799 height 35
click at [606, 630] on span "neviena atbilde nav pareiza" at bounding box center [606, 637] width 141 height 15
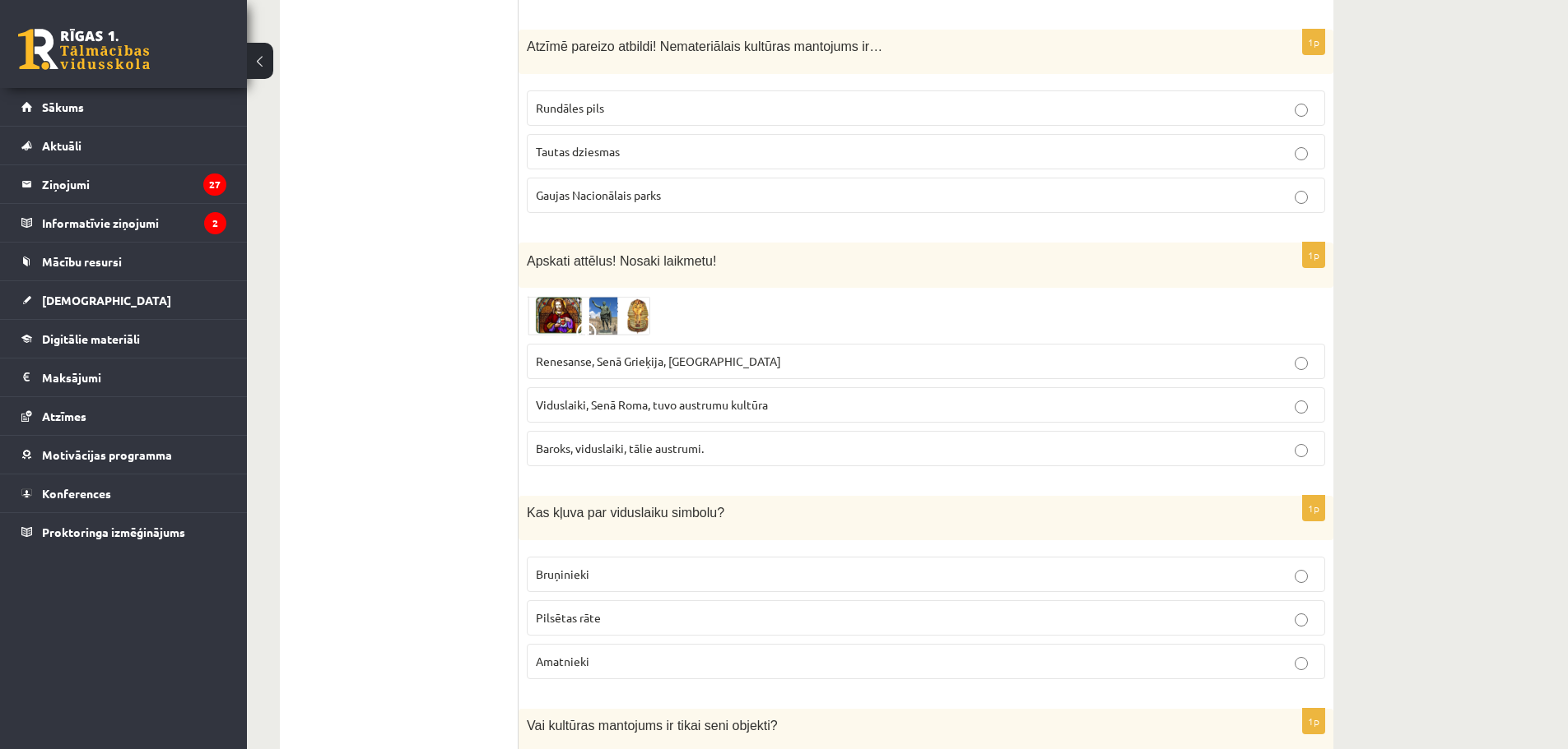
scroll to position [4580, 0]
click at [612, 143] on label "Tautas dziesmas" at bounding box center [926, 149] width 799 height 35
click at [619, 350] on p "Renesanse, Senā Grieķija, Ēģipte" at bounding box center [925, 359] width 780 height 17
click at [628, 607] on p "Pilsētas rāte" at bounding box center [925, 615] width 780 height 17
click at [627, 570] on label "Bruņinieki" at bounding box center [926, 572] width 799 height 35
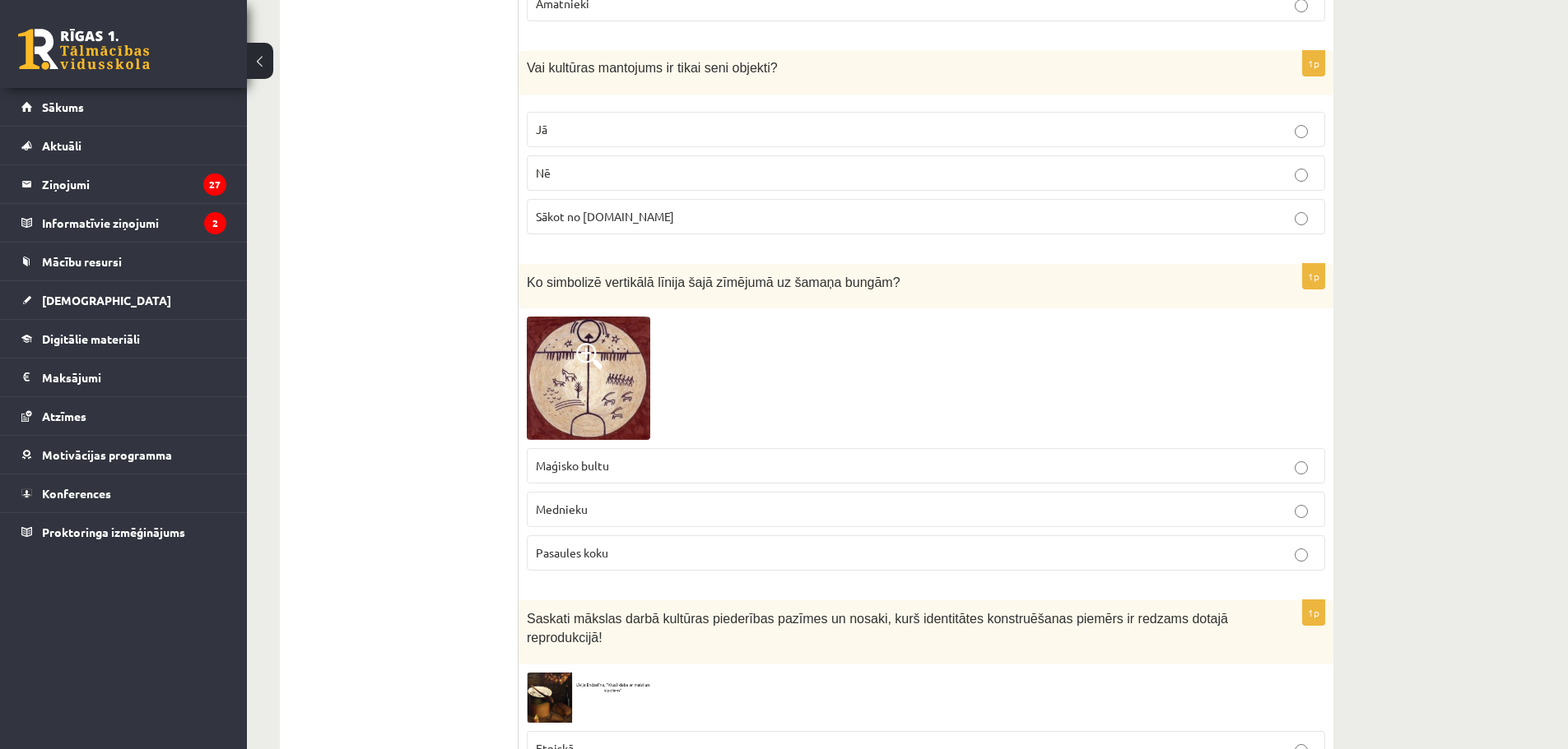
scroll to position [5238, 0]
click at [582, 162] on p "Nē" at bounding box center [925, 170] width 780 height 17
click at [603, 546] on label "Pasaules koku" at bounding box center [926, 551] width 799 height 35
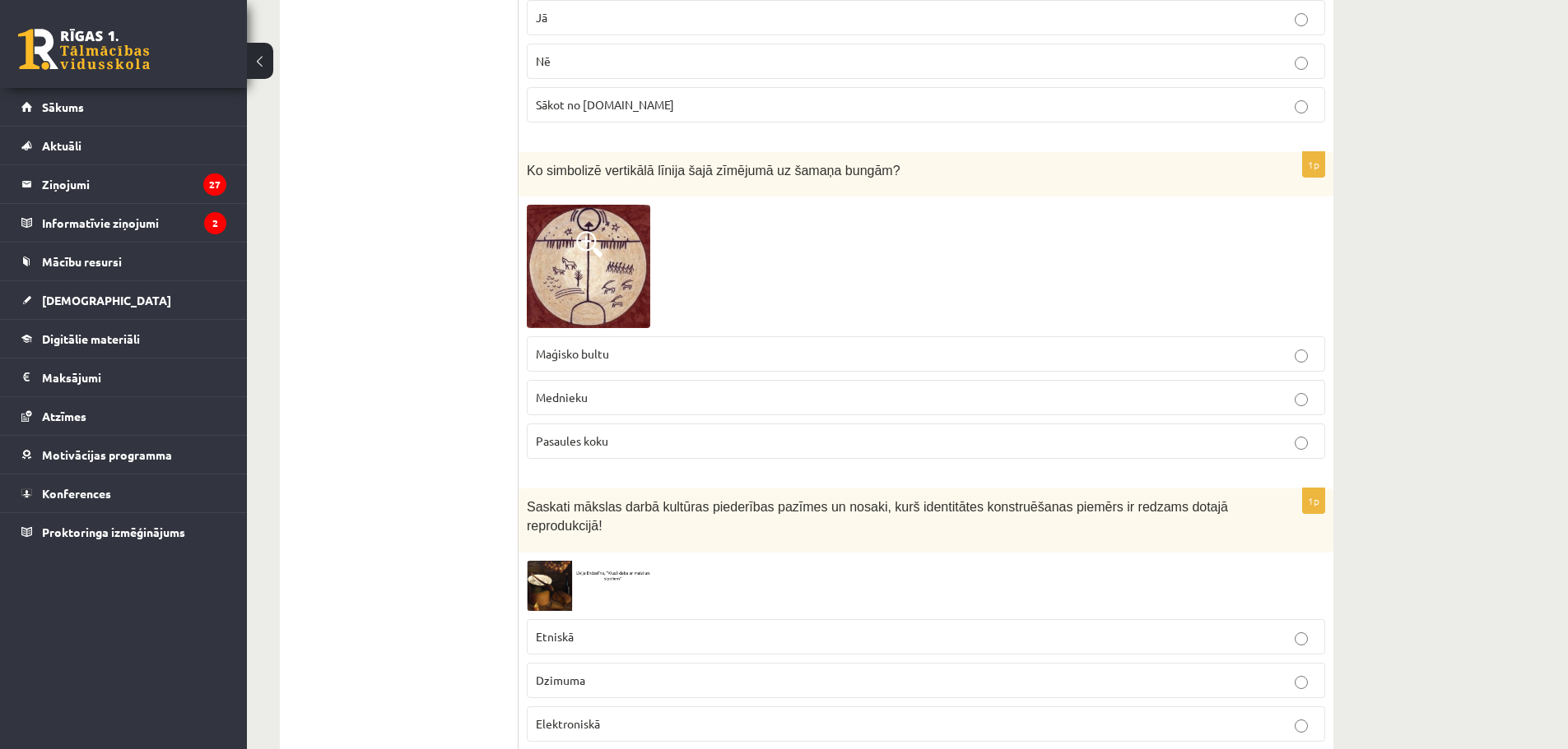
click at [606, 629] on p "Etniskā" at bounding box center [925, 637] width 780 height 17
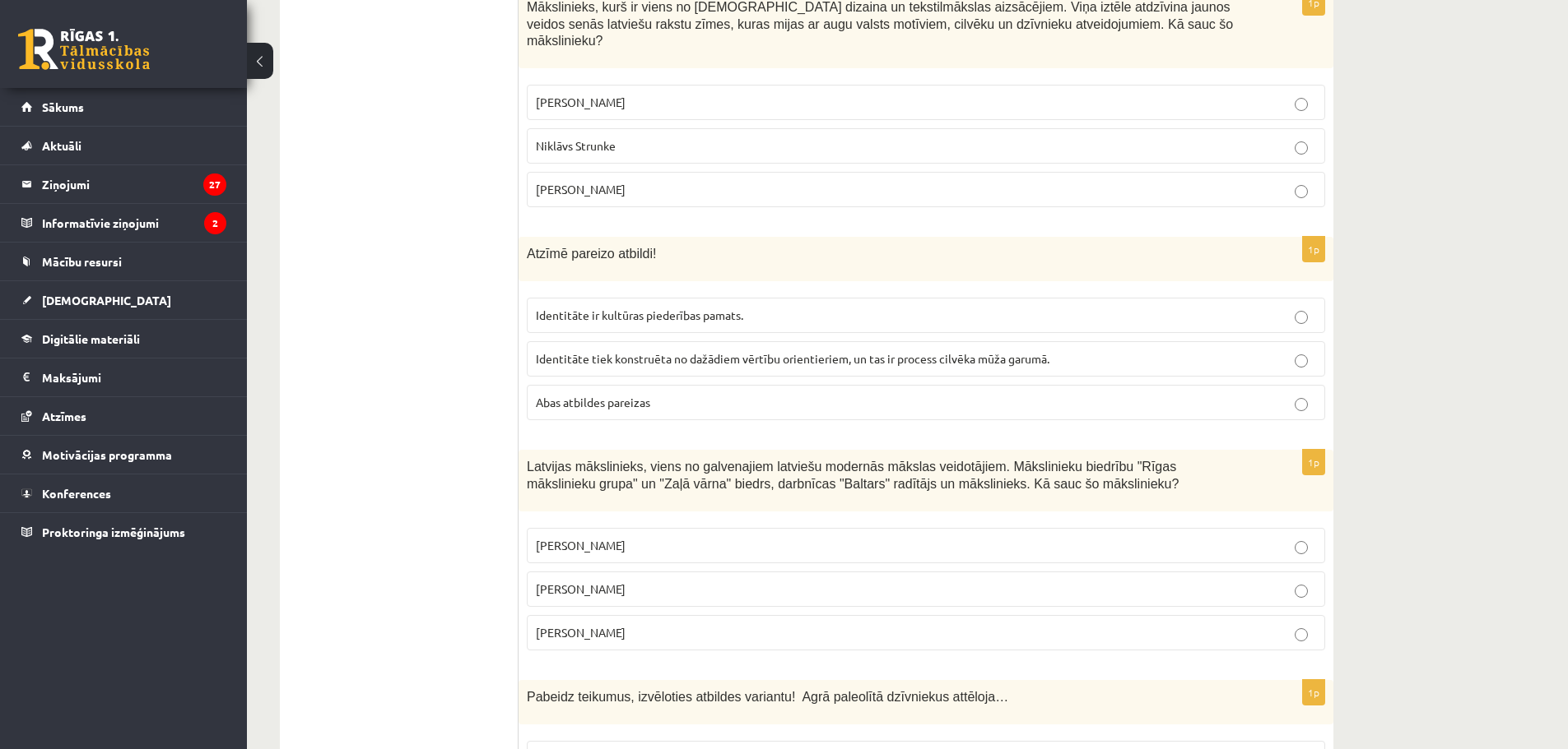
scroll to position [6115, 0]
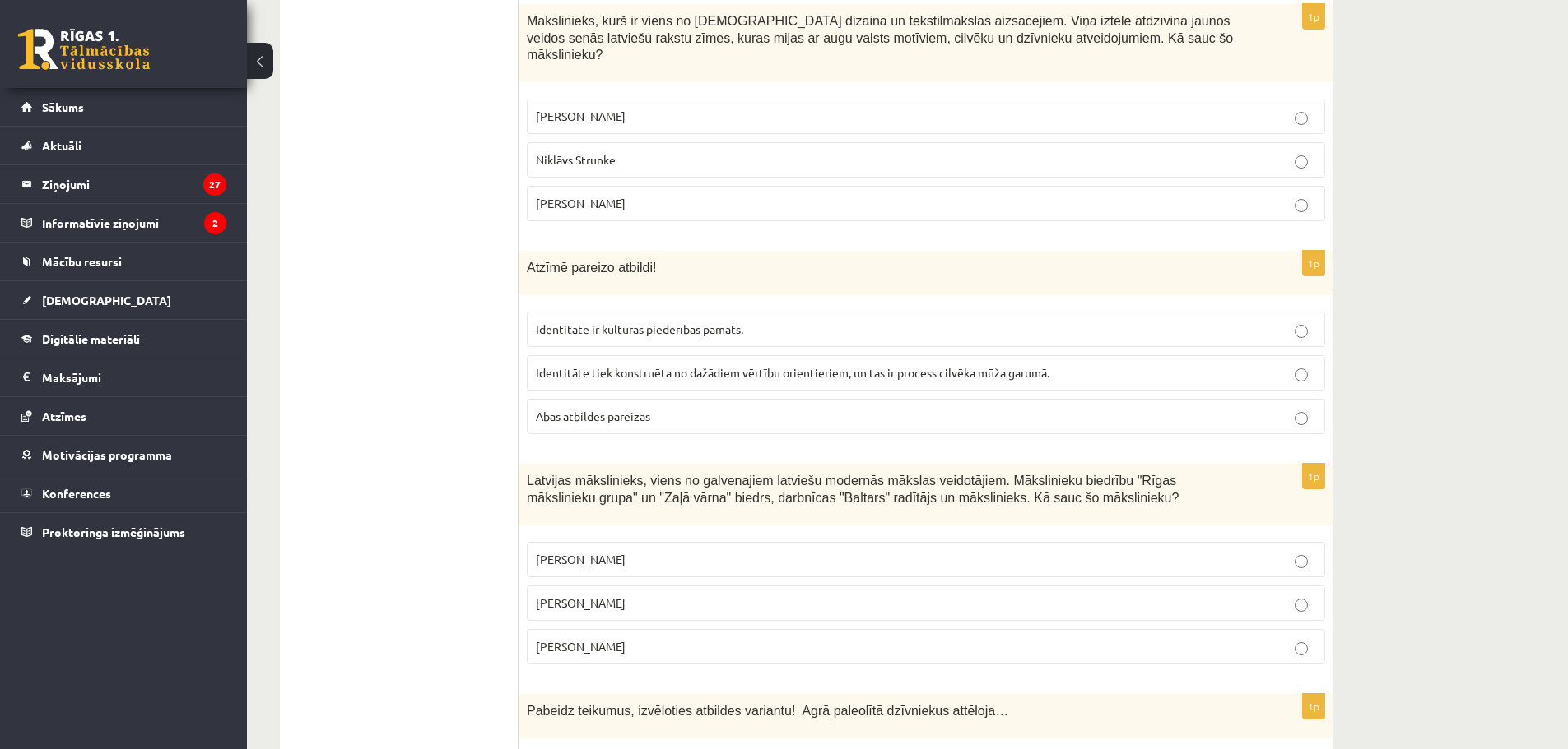
click at [596, 108] on span "Ansis Cīrulis" at bounding box center [580, 116] width 90 height 15
click at [590, 409] on span "Abas atbildes pareizas" at bounding box center [593, 416] width 115 height 15
click at [611, 595] on p "Romāns Suta" at bounding box center [925, 603] width 780 height 17
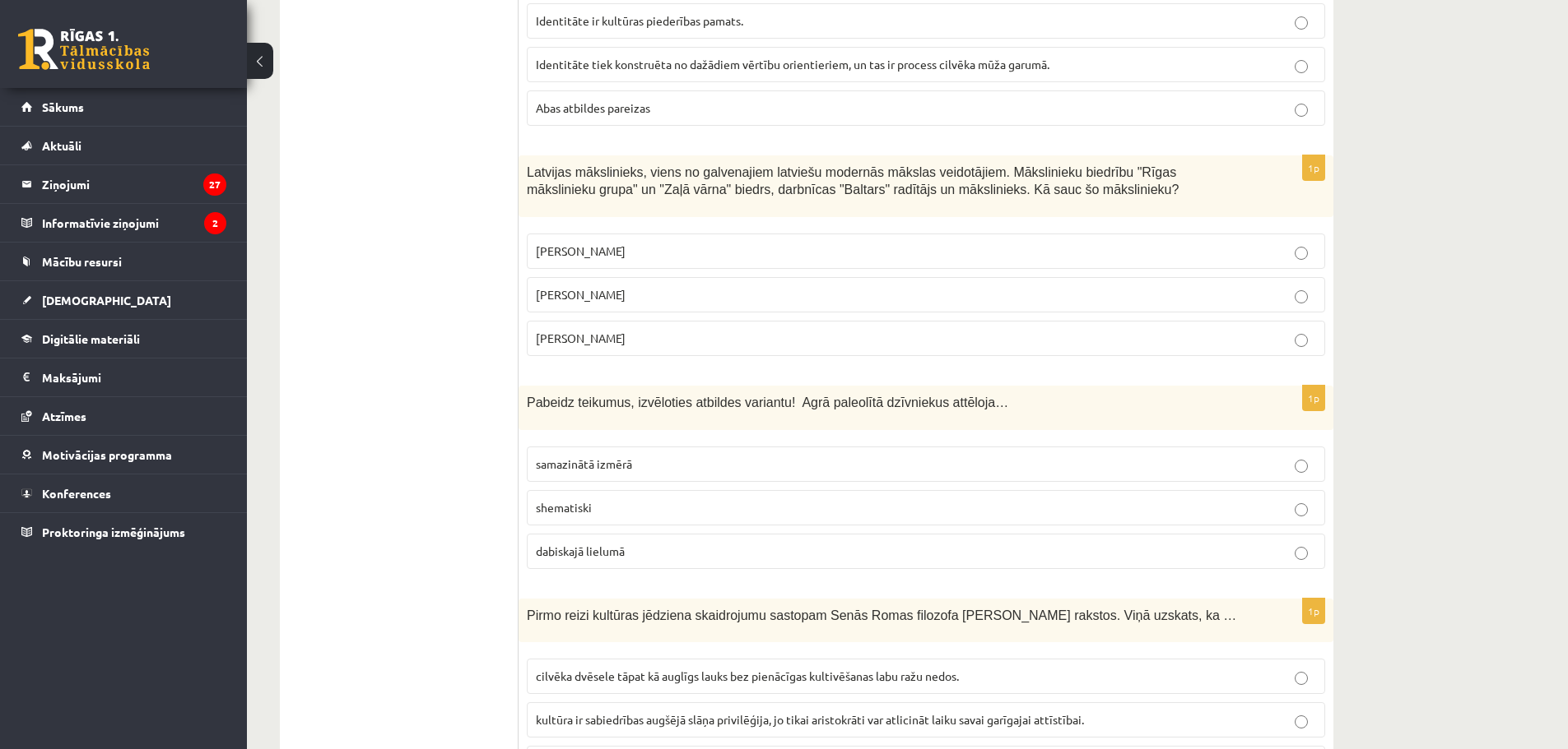
scroll to position [6465, 0]
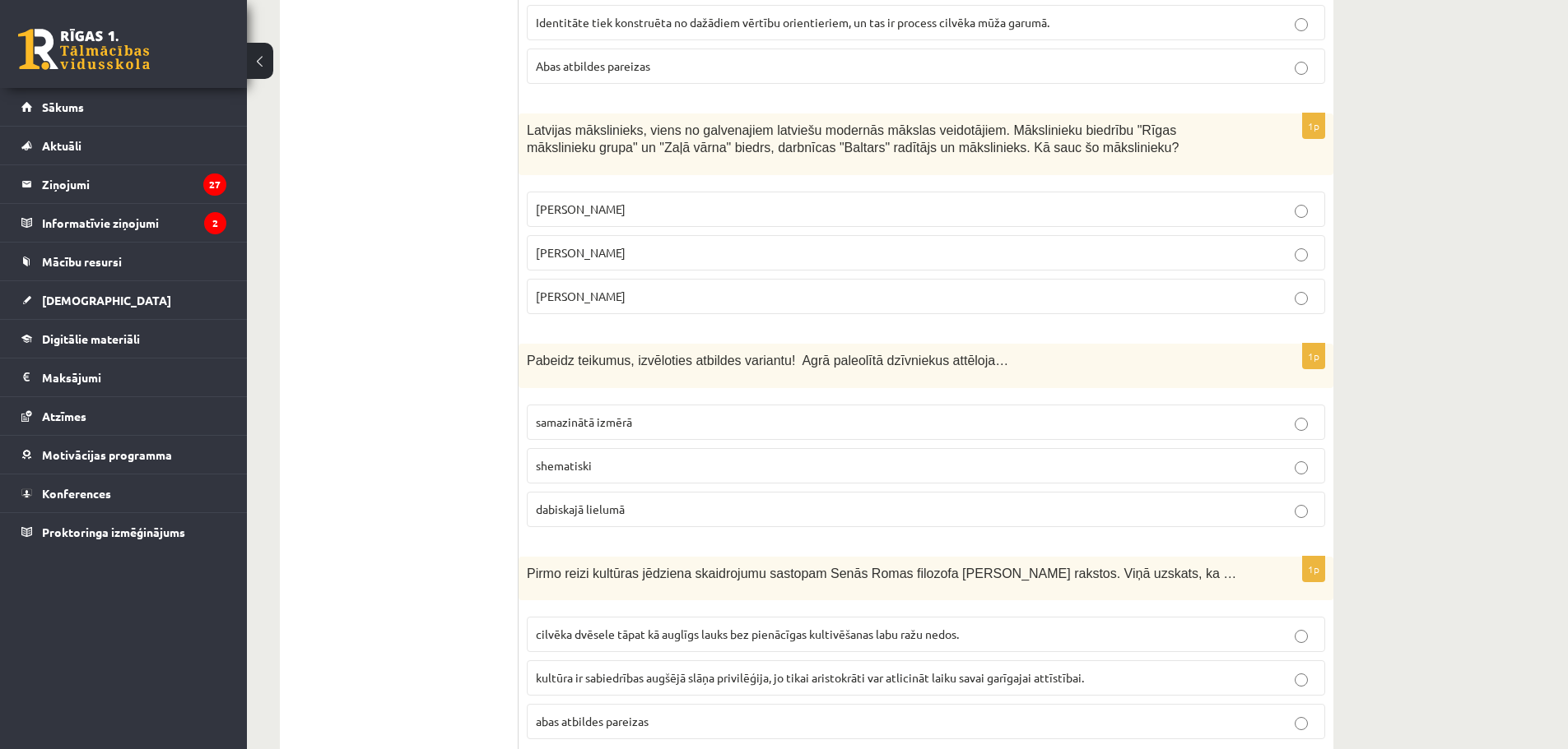
click at [613, 501] on p "dabiskajā lielumā" at bounding box center [925, 509] width 780 height 17
click at [592, 627] on span "cilvēka dvēsele tāpat kā auglīgs lauks bez pienācīgas kultivēšanas labu ražu ne…" at bounding box center [747, 634] width 423 height 15
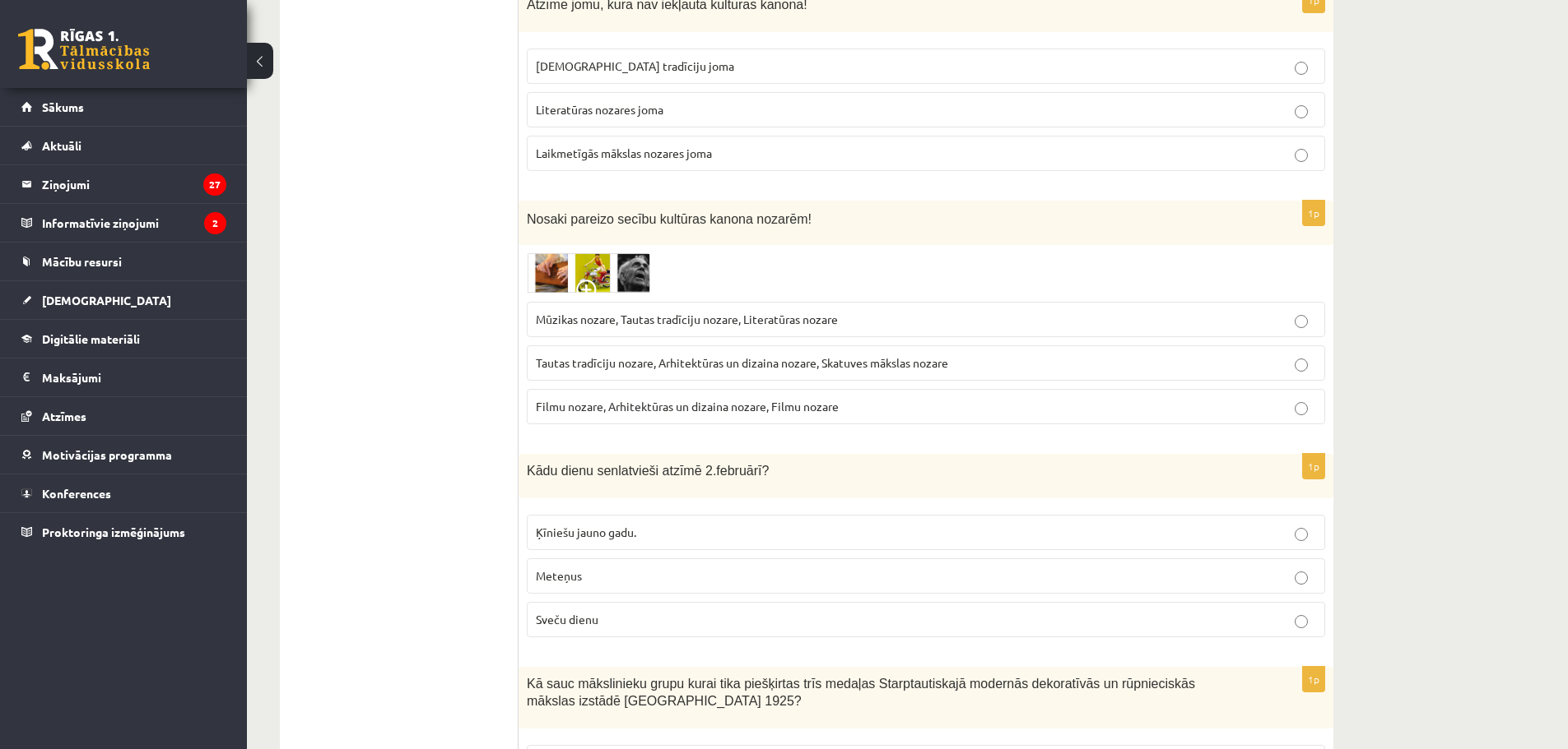
scroll to position [0, 0]
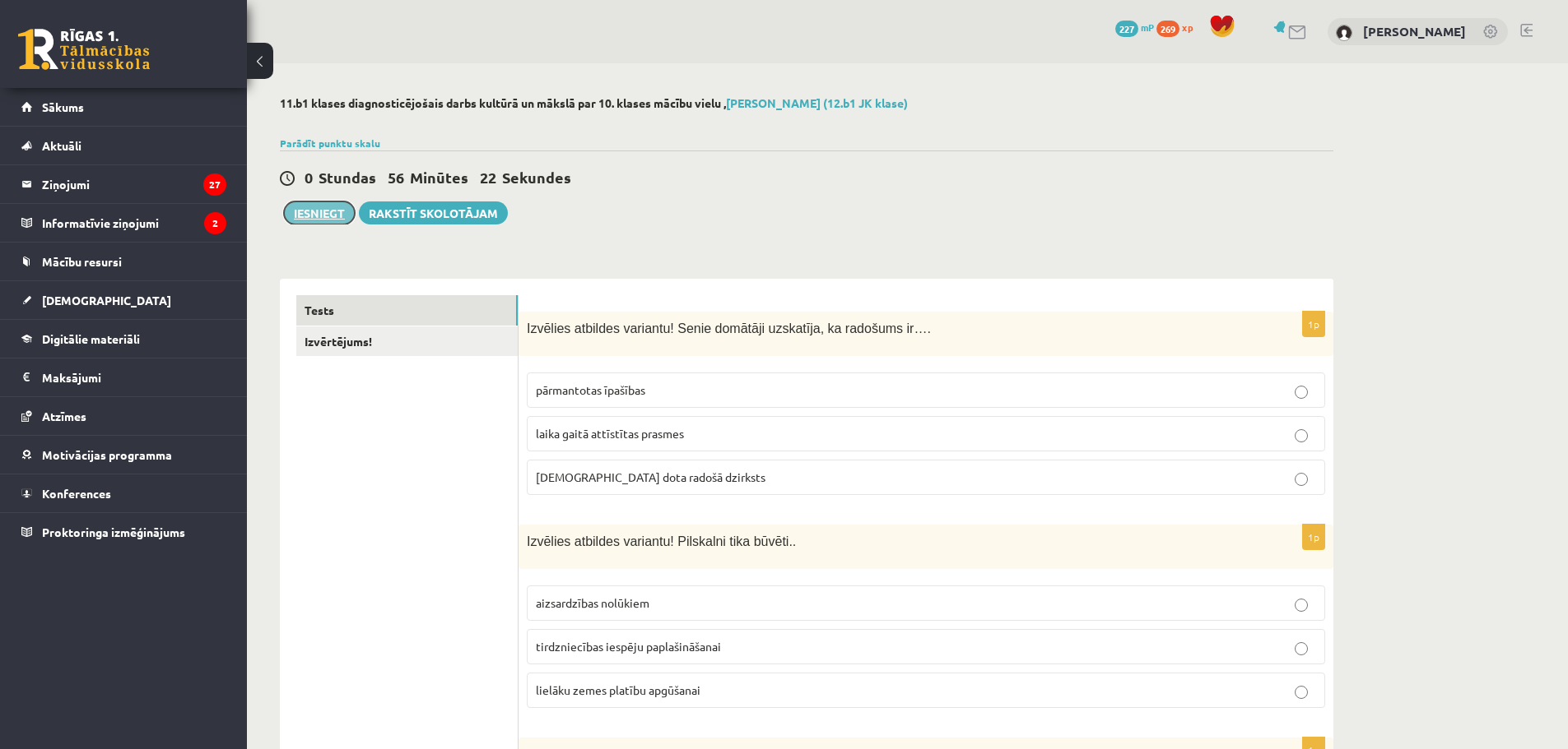
click at [326, 213] on button "Iesniegt" at bounding box center [320, 212] width 71 height 23
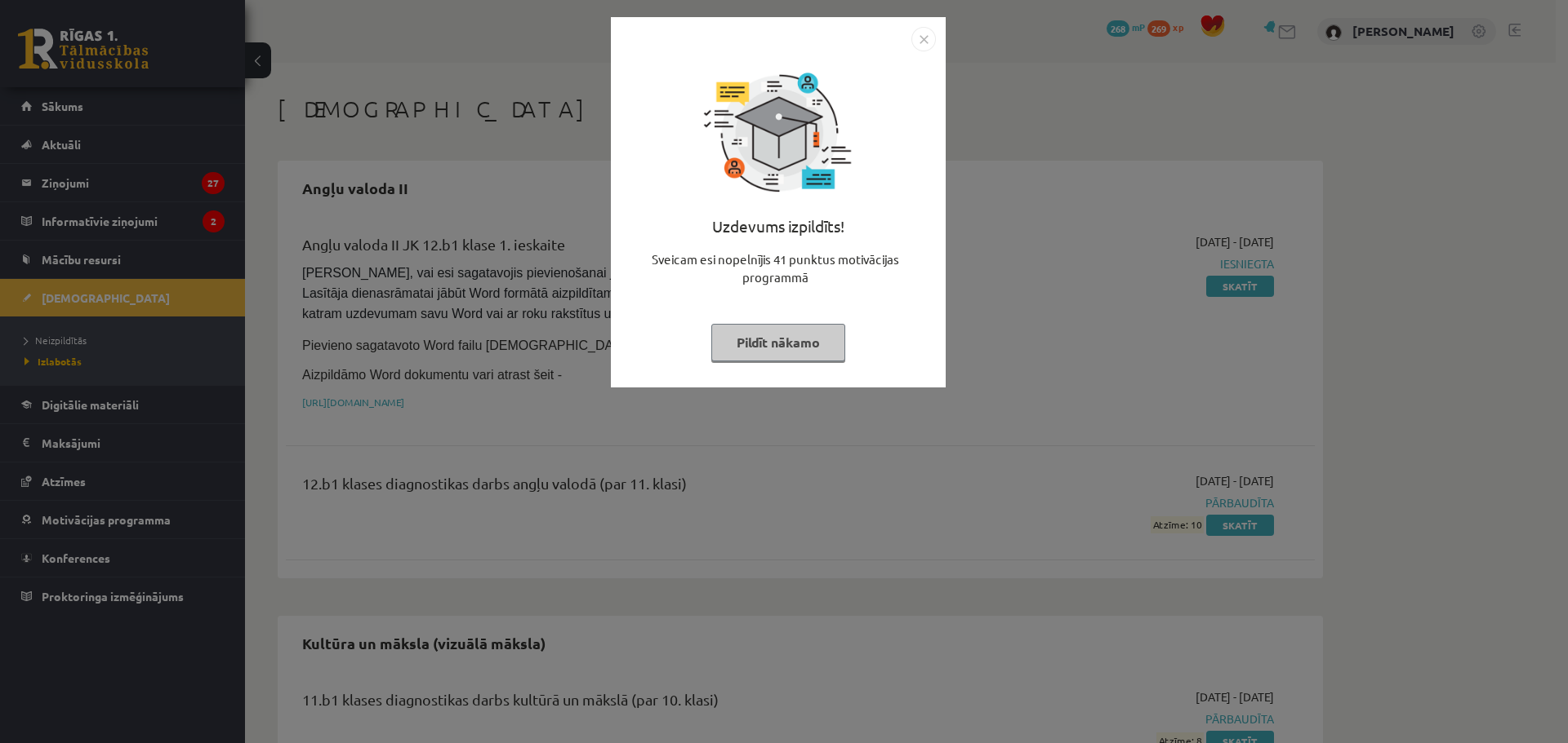
click at [922, 42] on img "Close" at bounding box center [923, 39] width 24 height 24
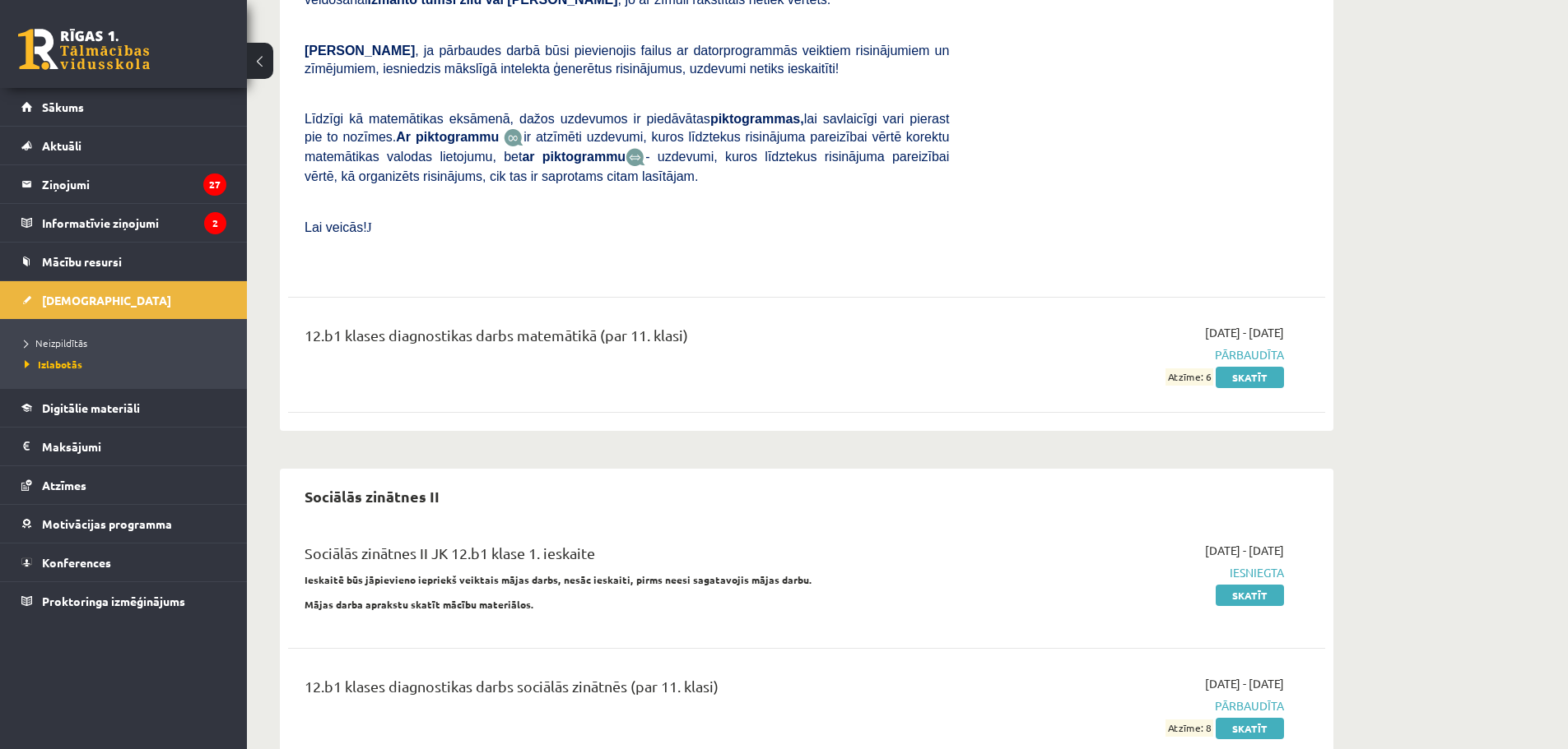
scroll to position [1339, 0]
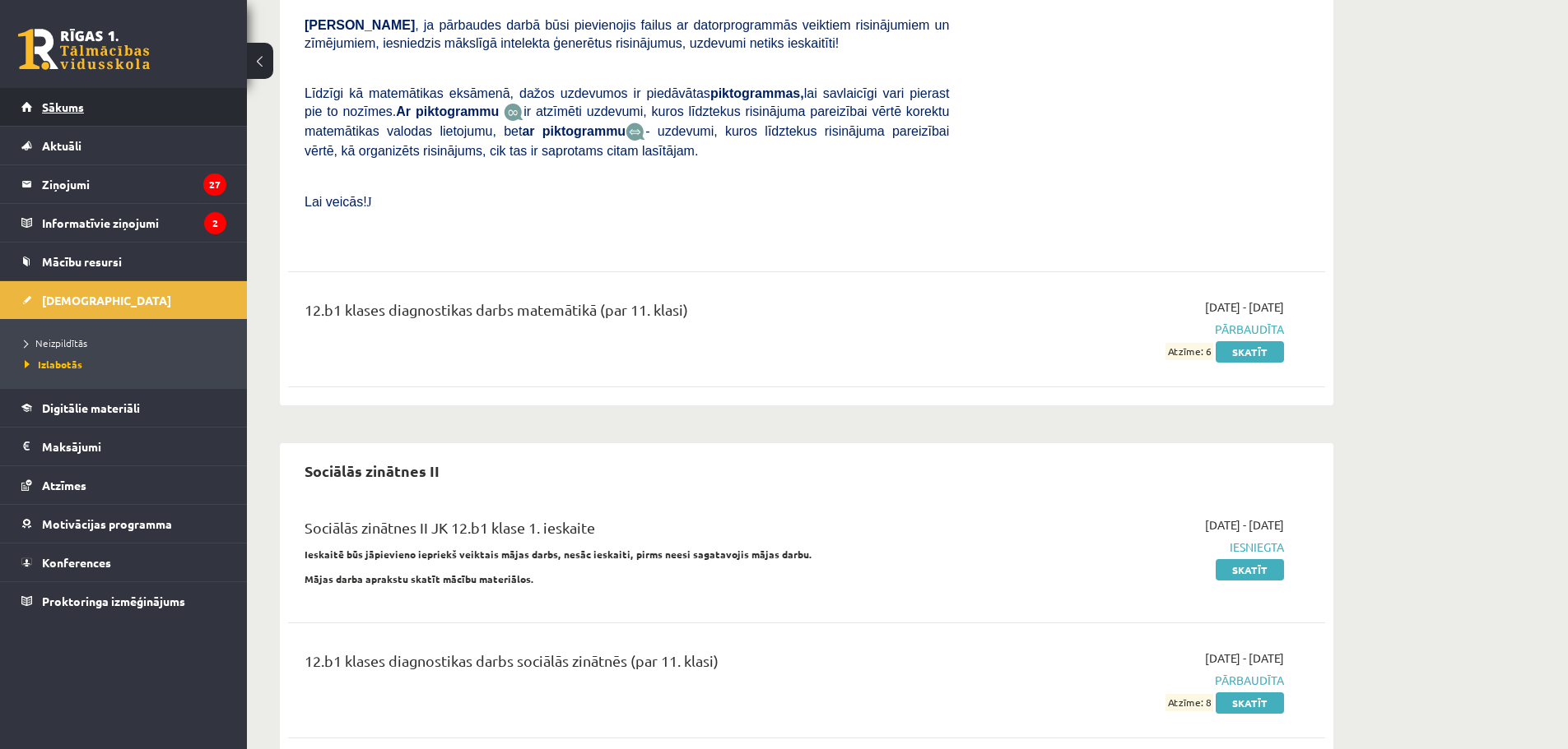
click at [60, 110] on span "Sākums" at bounding box center [63, 106] width 42 height 15
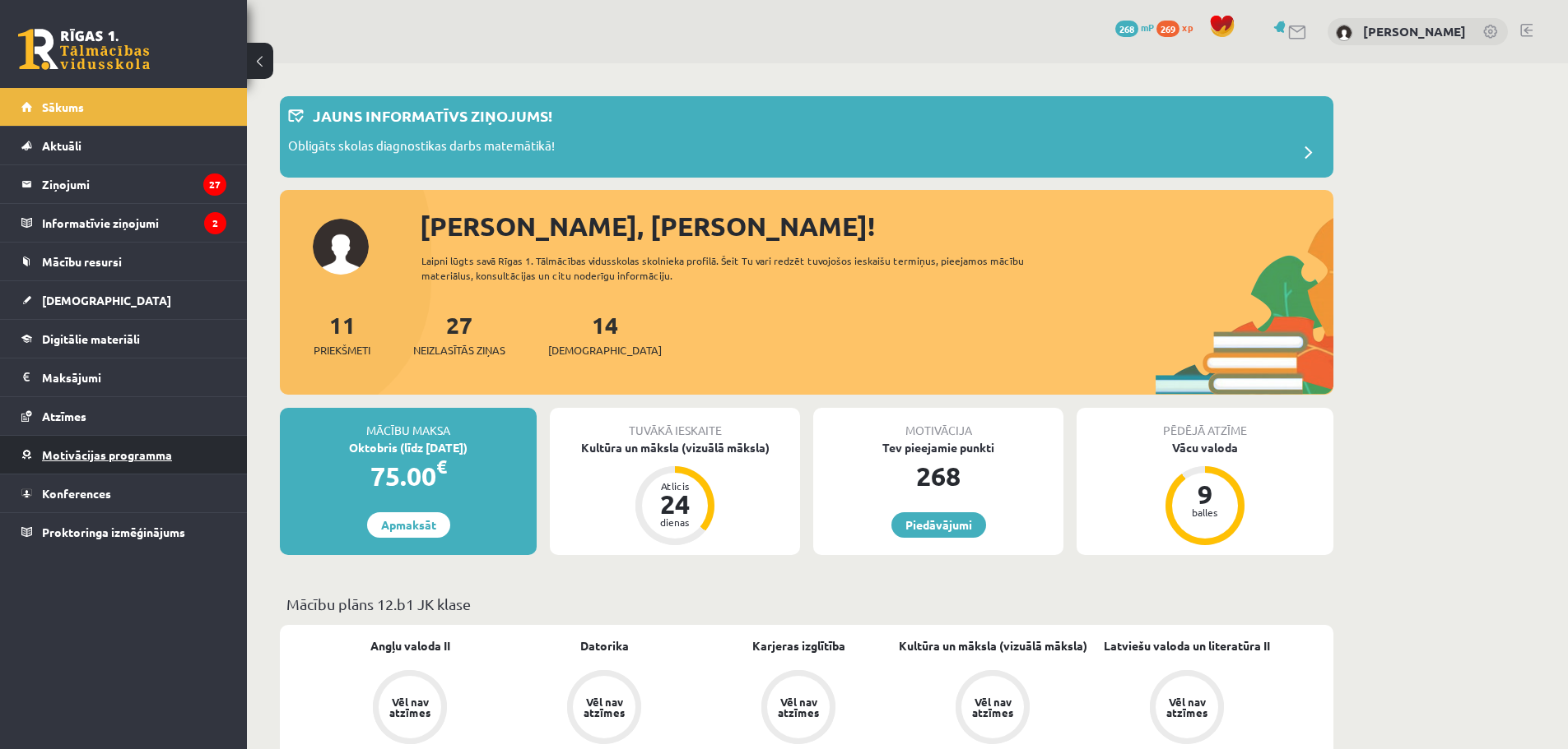
click at [87, 458] on span "Motivācijas programma" at bounding box center [107, 455] width 130 height 15
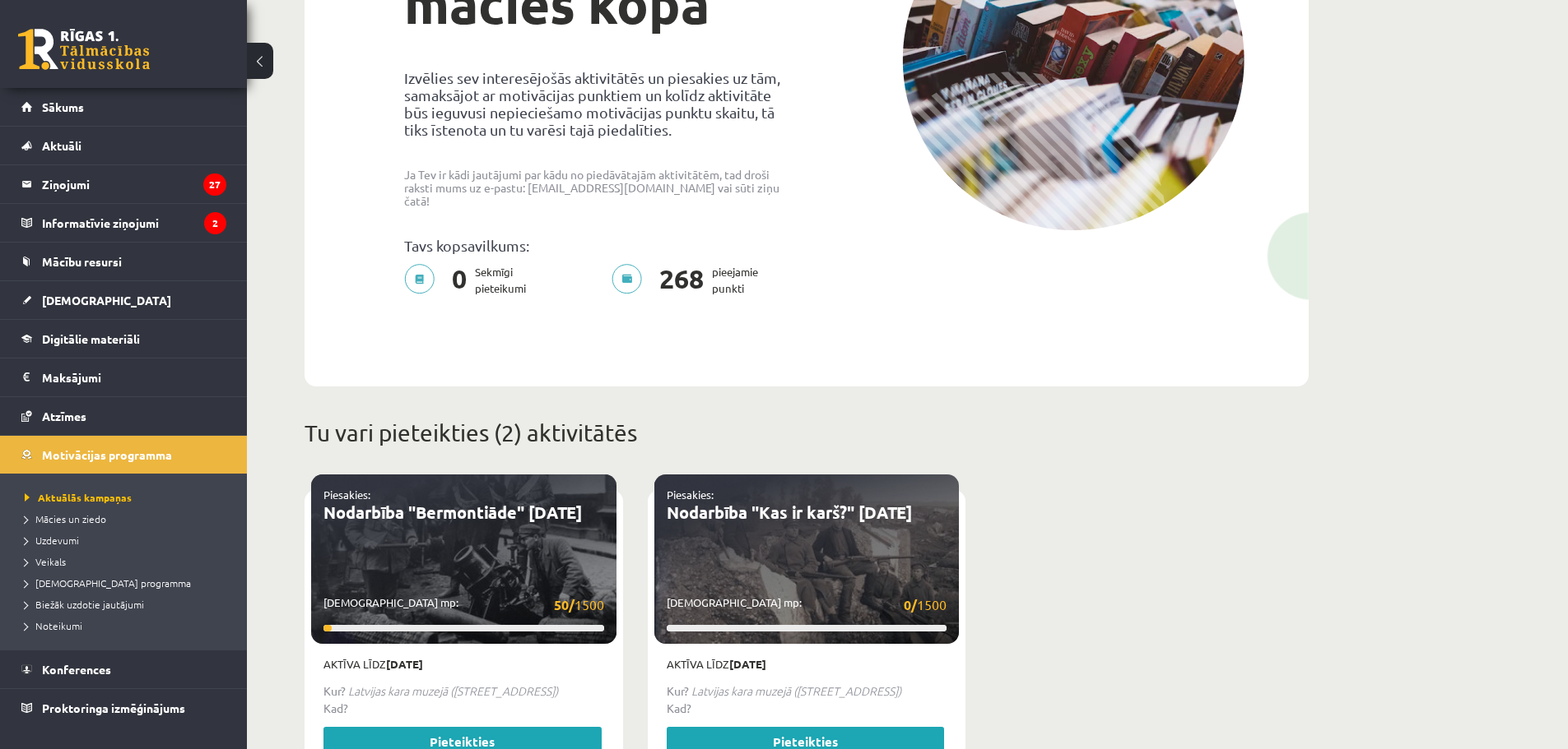
scroll to position [302, 0]
